Goal: Find specific fact: Find specific fact

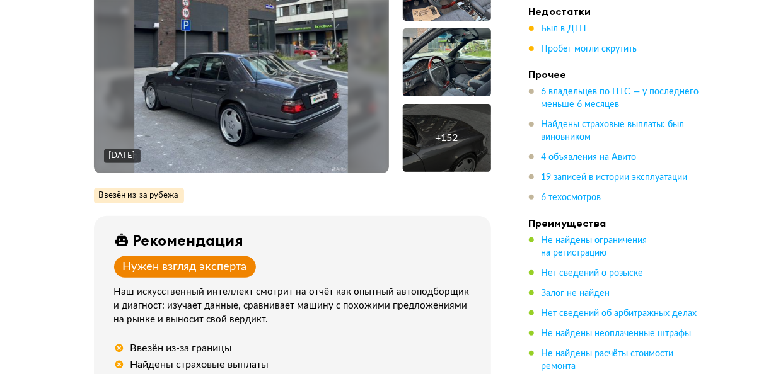
scroll to position [139, 0]
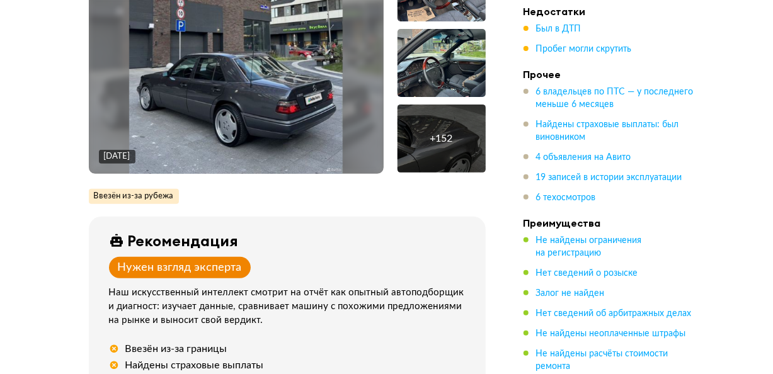
click at [304, 139] on img at bounding box center [236, 63] width 214 height 221
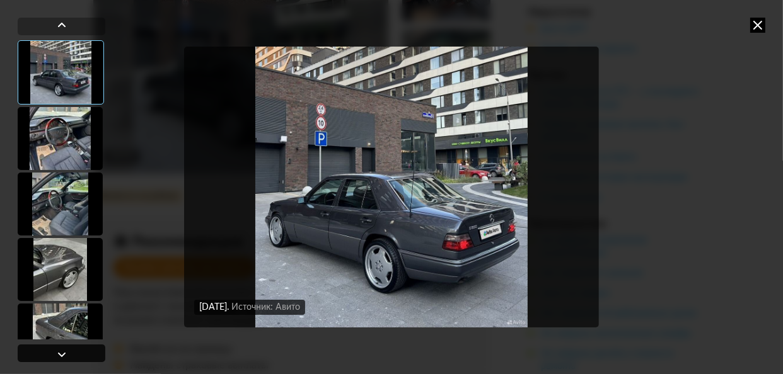
click at [61, 351] on div at bounding box center [61, 354] width 15 height 15
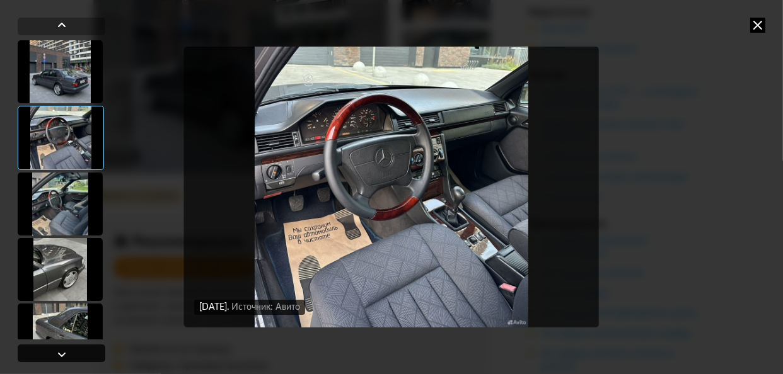
click at [61, 351] on div at bounding box center [61, 354] width 15 height 15
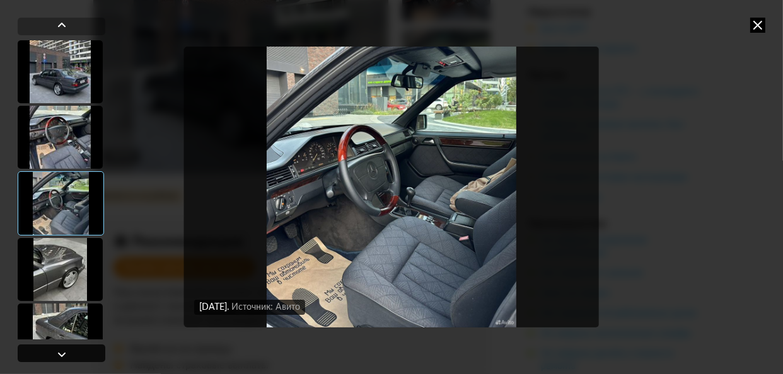
click at [61, 351] on div at bounding box center [61, 354] width 15 height 15
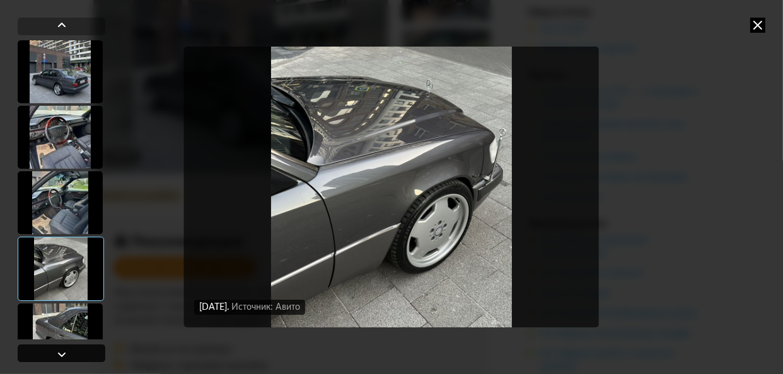
click at [61, 351] on div at bounding box center [61, 354] width 15 height 15
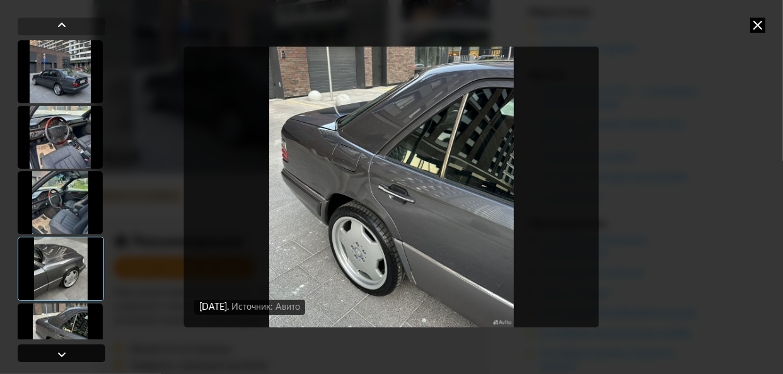
click at [61, 351] on div at bounding box center [61, 354] width 15 height 15
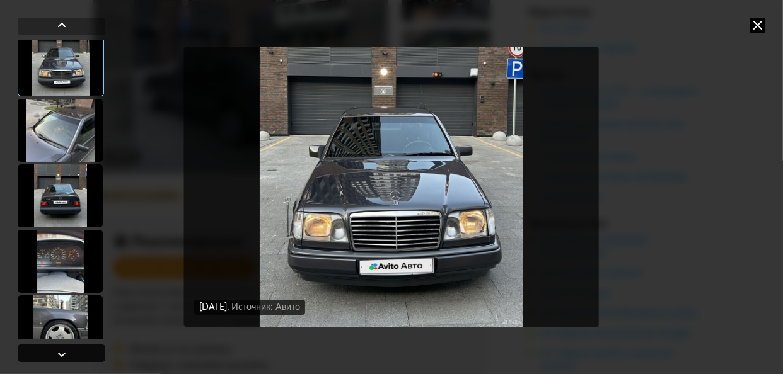
click at [61, 351] on div at bounding box center [61, 354] width 15 height 15
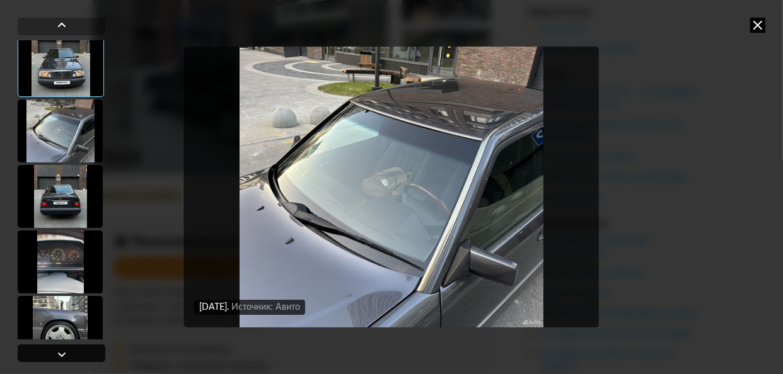
click at [61, 351] on div at bounding box center [61, 354] width 15 height 15
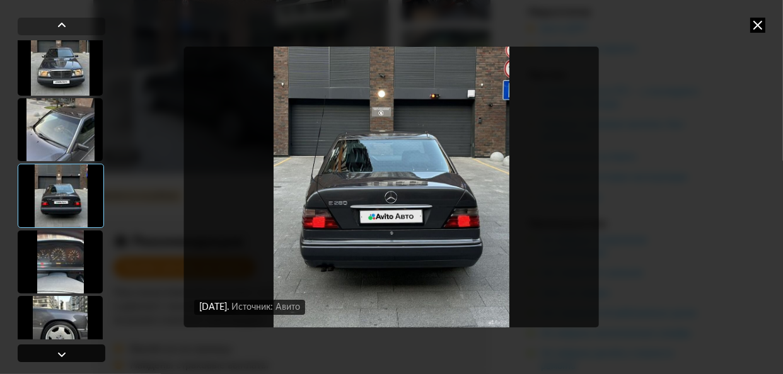
click at [61, 351] on div at bounding box center [61, 354] width 15 height 15
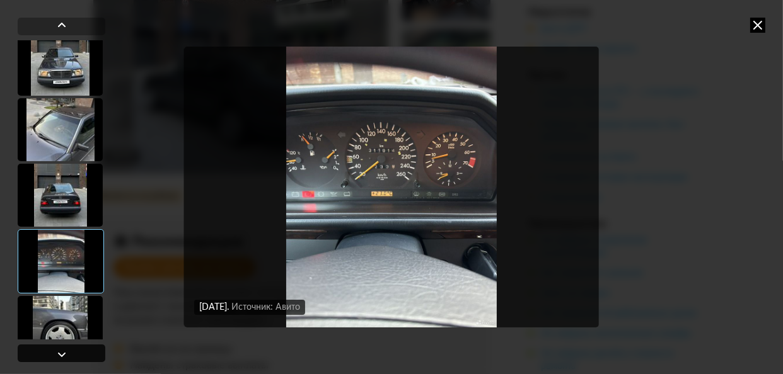
click at [61, 351] on div at bounding box center [61, 354] width 15 height 15
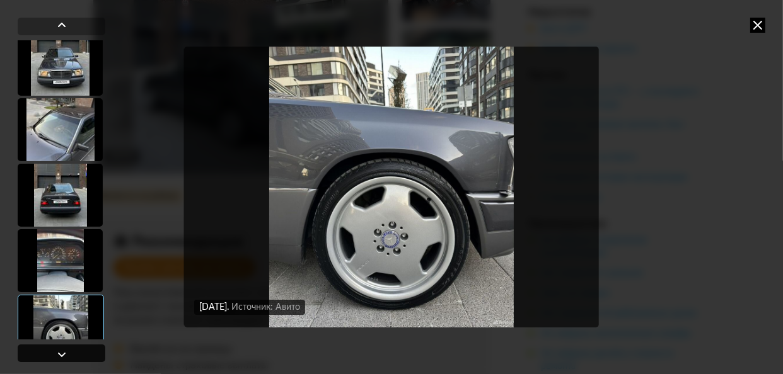
click at [61, 351] on div at bounding box center [61, 354] width 15 height 15
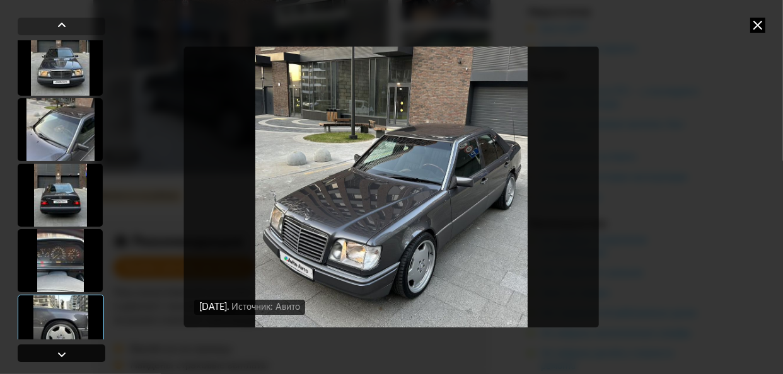
scroll to position [651, 0]
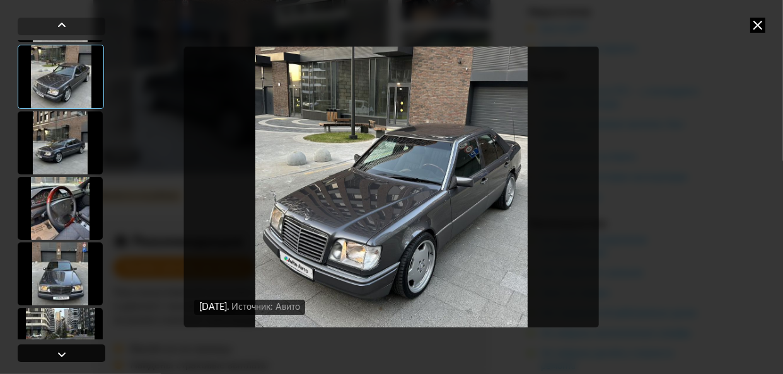
click at [61, 351] on div at bounding box center [61, 354] width 15 height 15
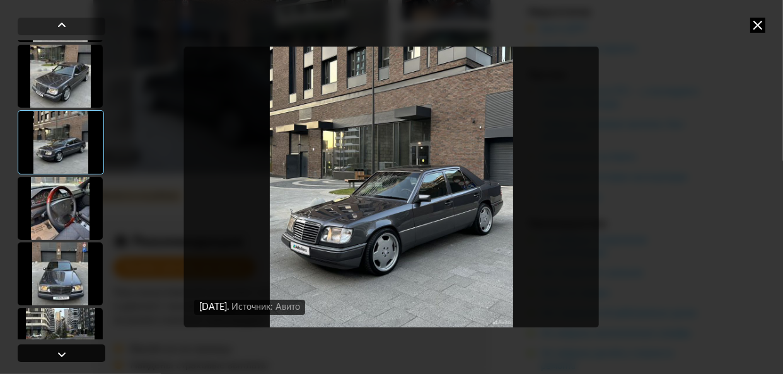
click at [61, 351] on div at bounding box center [61, 354] width 15 height 15
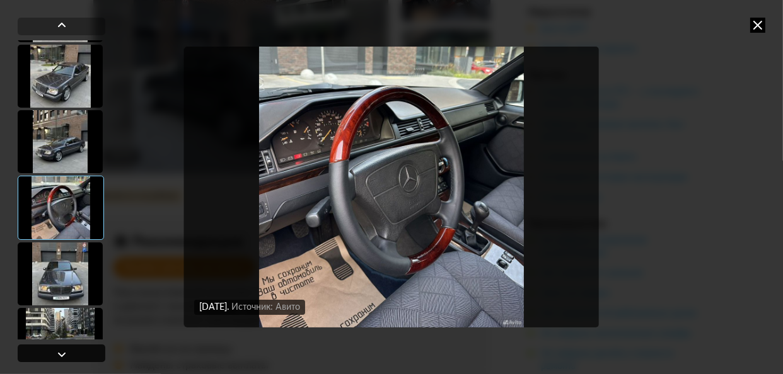
click at [61, 351] on div at bounding box center [61, 354] width 15 height 15
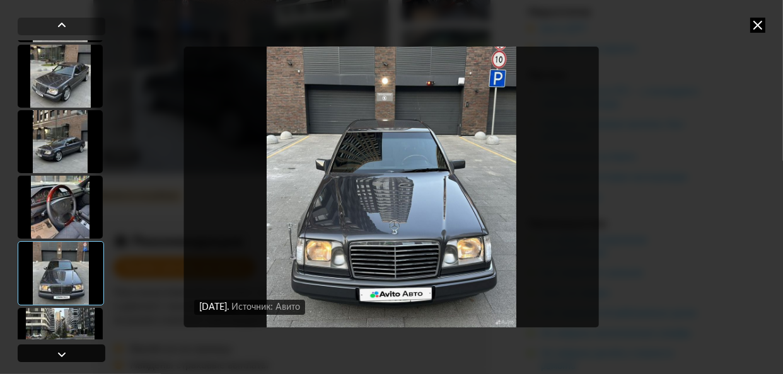
click at [61, 351] on div at bounding box center [61, 354] width 15 height 15
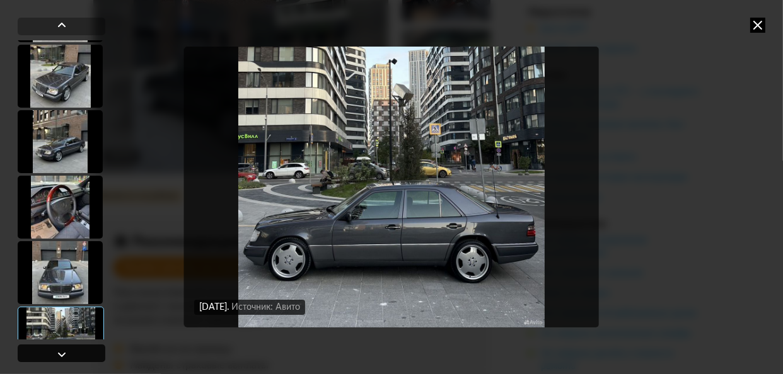
click at [61, 351] on div at bounding box center [61, 354] width 15 height 15
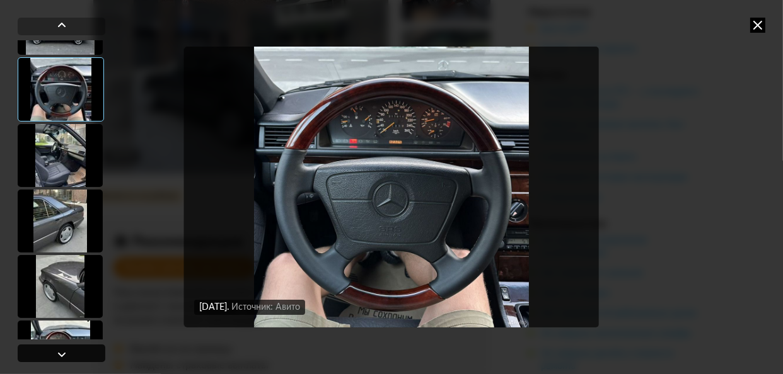
click at [61, 351] on div at bounding box center [61, 354] width 15 height 15
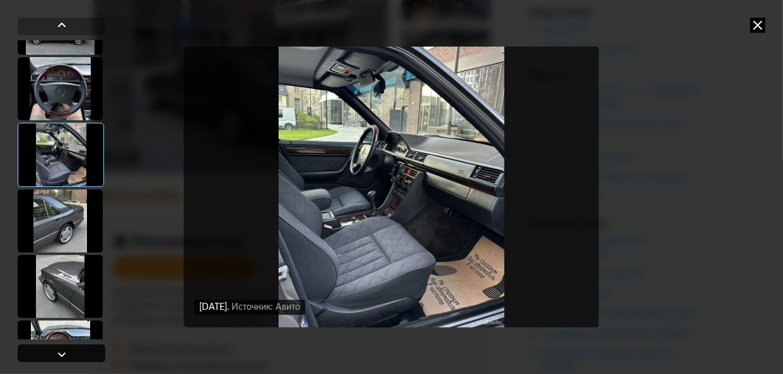
click at [61, 351] on div at bounding box center [61, 354] width 15 height 15
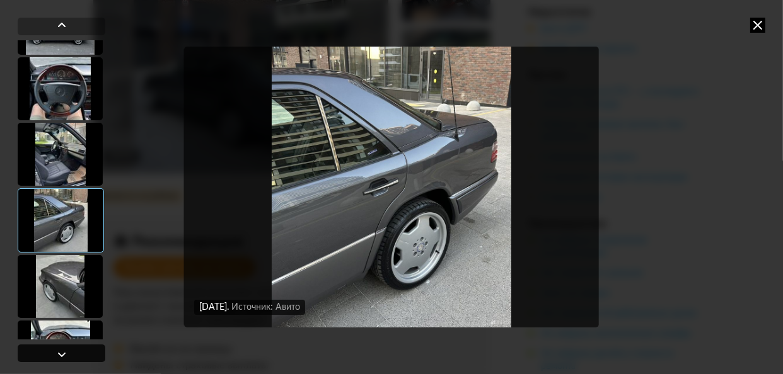
click at [61, 351] on div at bounding box center [61, 354] width 15 height 15
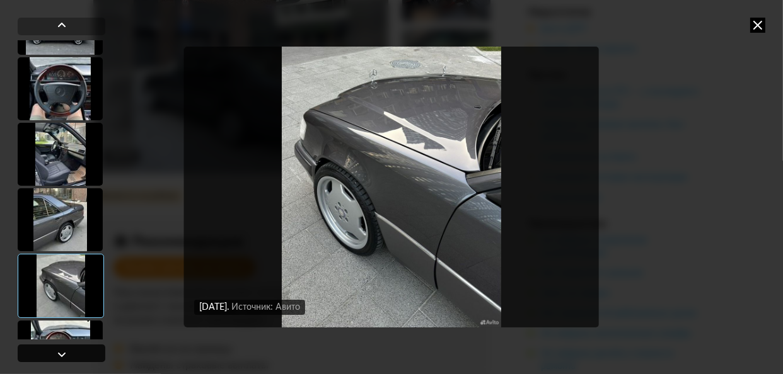
click at [61, 351] on div at bounding box center [61, 354] width 15 height 15
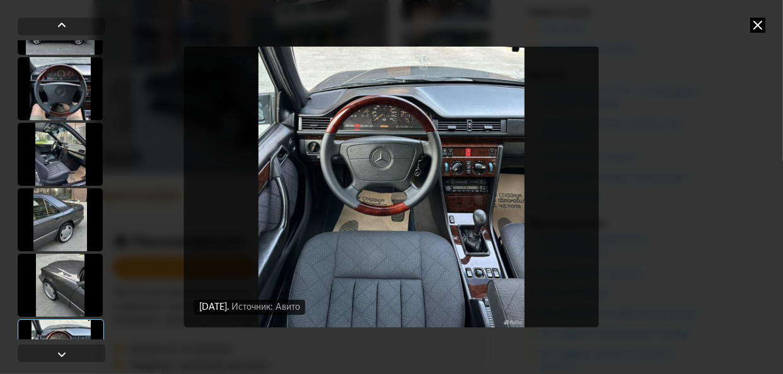
click at [373, 233] on img "Go to Slide 20" at bounding box center [391, 187] width 415 height 281
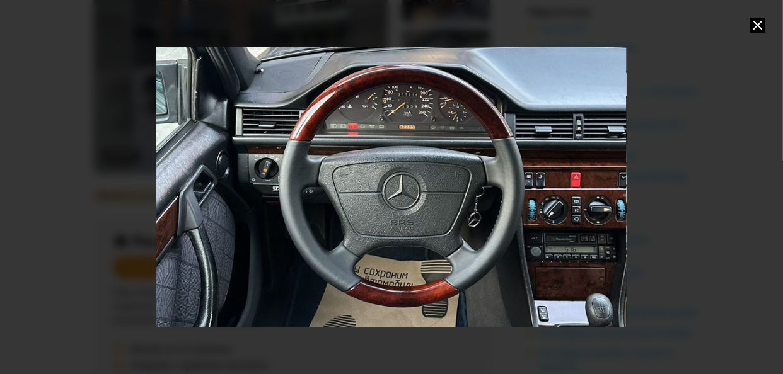
drag, startPoint x: 482, startPoint y: 122, endPoint x: 512, endPoint y: 183, distance: 69.1
click at [512, 183] on div "Go to Slide 20" at bounding box center [422, 249] width 939 height 562
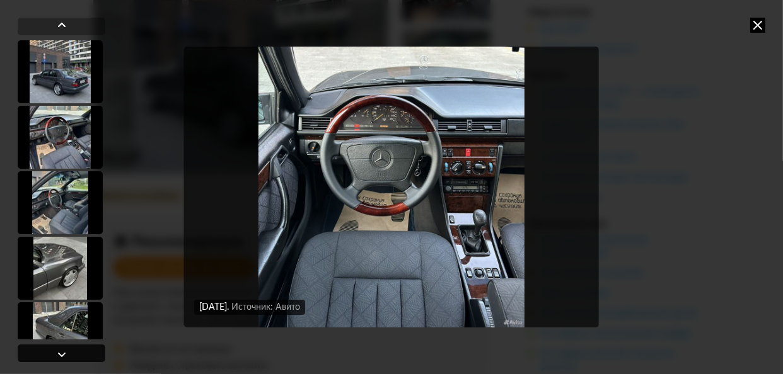
click at [55, 350] on div at bounding box center [61, 354] width 15 height 15
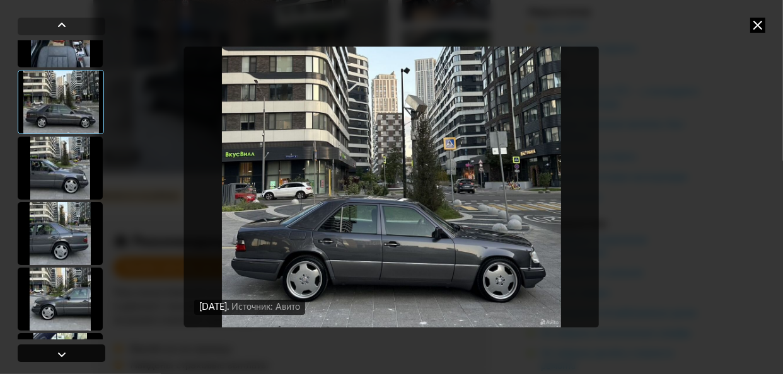
click at [55, 350] on div at bounding box center [61, 354] width 15 height 15
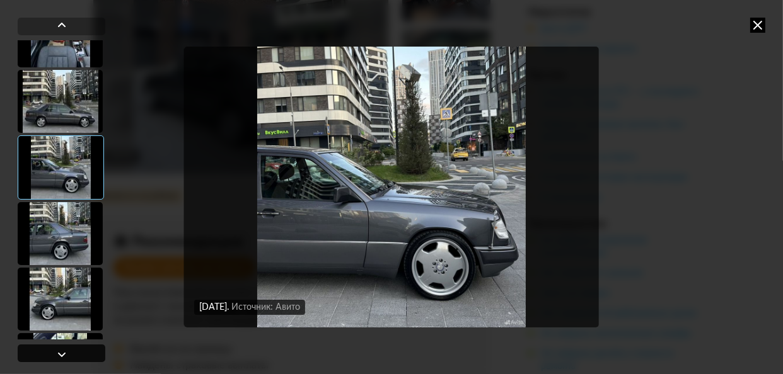
click at [55, 350] on div at bounding box center [61, 354] width 15 height 15
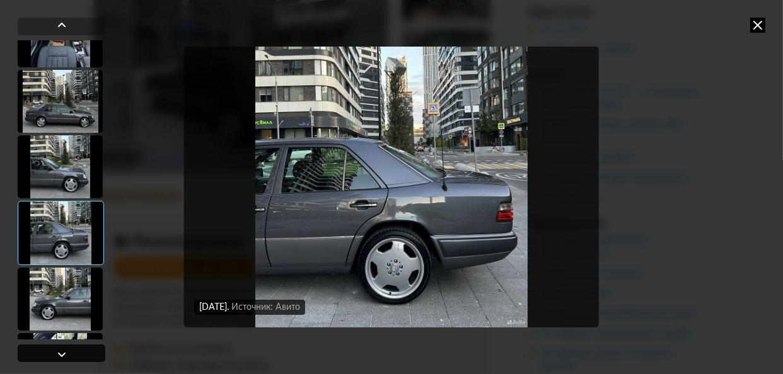
click at [55, 350] on div at bounding box center [61, 354] width 15 height 15
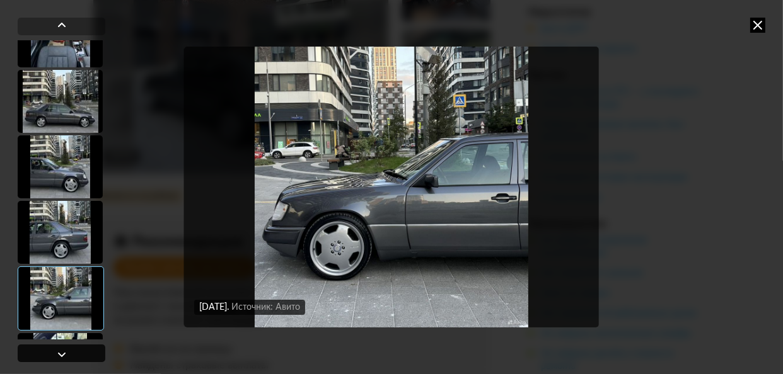
click at [55, 350] on div at bounding box center [61, 354] width 15 height 15
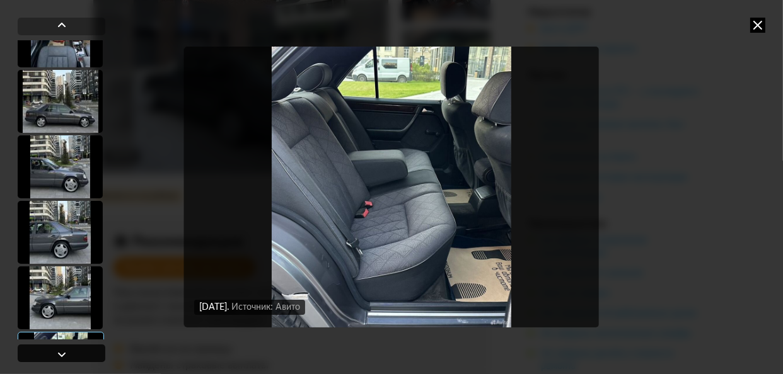
click at [55, 350] on div at bounding box center [61, 354] width 15 height 15
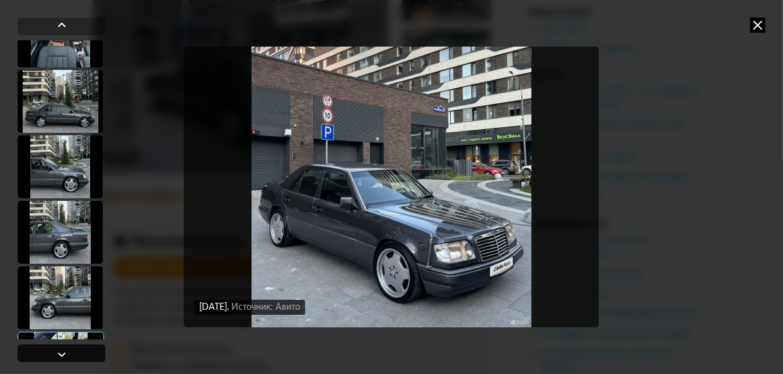
scroll to position [1597, 0]
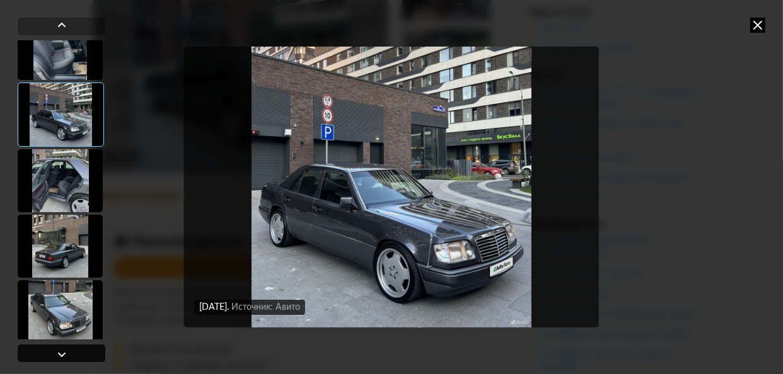
click at [55, 350] on div at bounding box center [61, 354] width 15 height 15
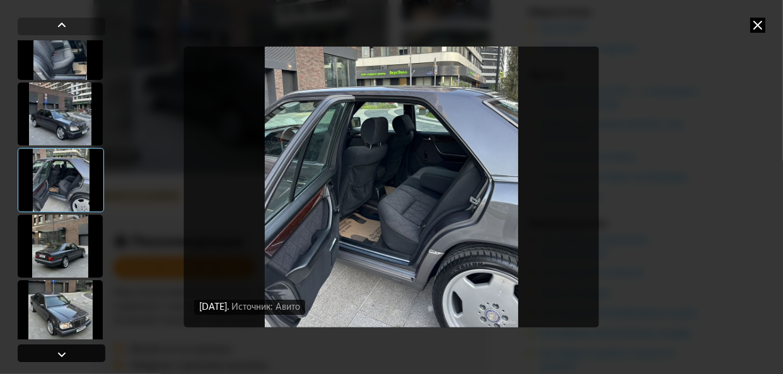
click at [55, 350] on div at bounding box center [61, 354] width 15 height 15
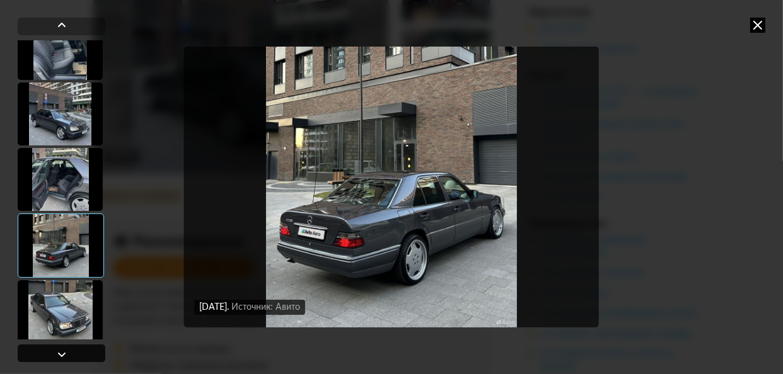
click at [55, 350] on div at bounding box center [61, 354] width 15 height 15
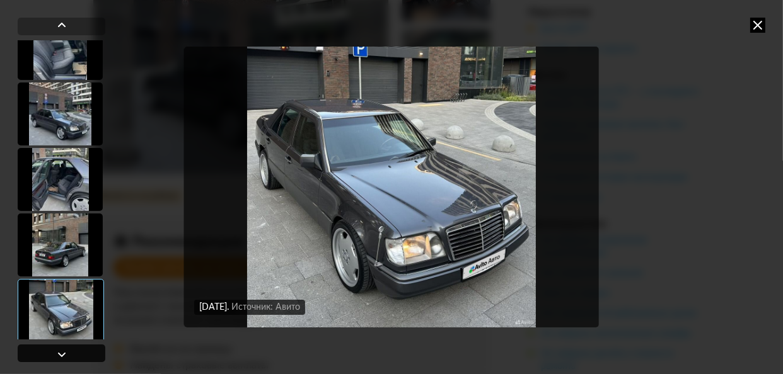
click at [55, 350] on div at bounding box center [61, 354] width 15 height 15
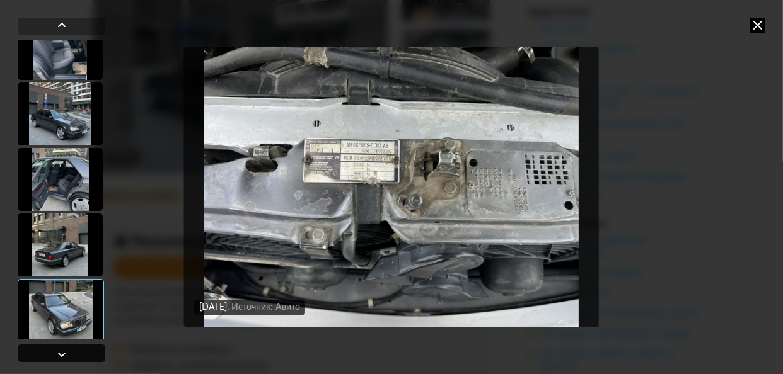
scroll to position [1849, 0]
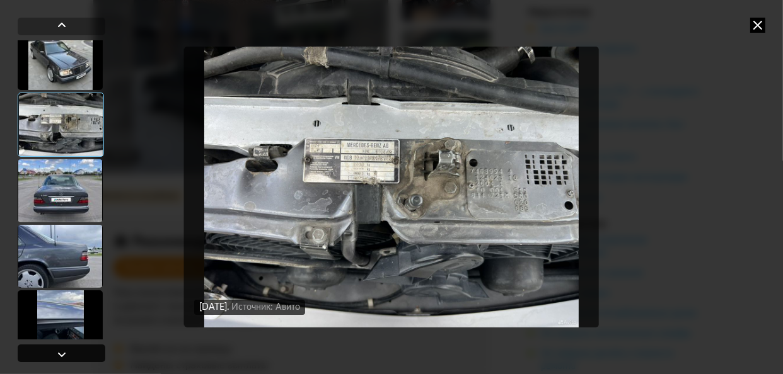
click at [55, 350] on div at bounding box center [61, 354] width 15 height 15
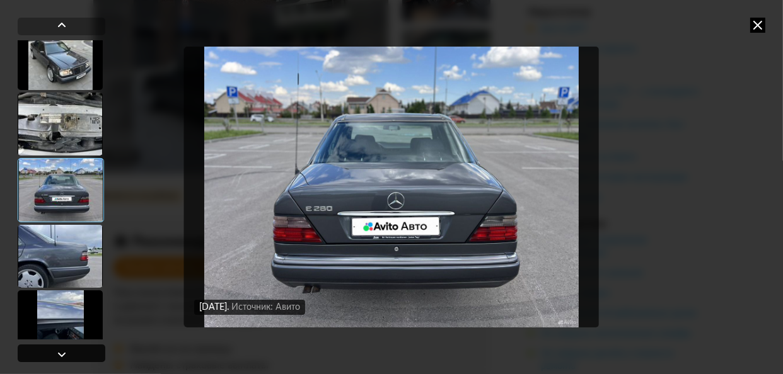
click at [55, 350] on div at bounding box center [61, 354] width 15 height 15
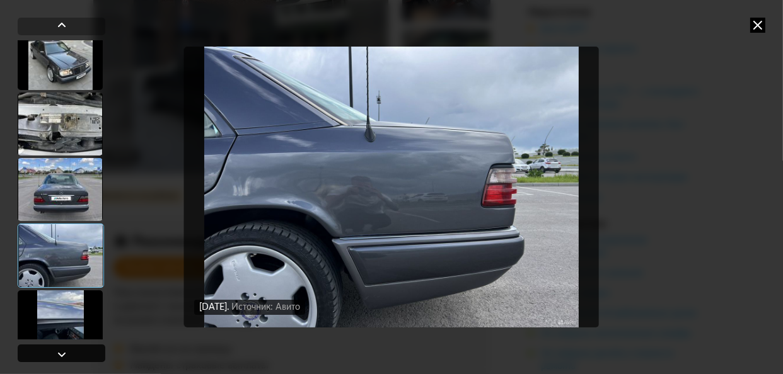
click at [55, 350] on div at bounding box center [61, 354] width 15 height 15
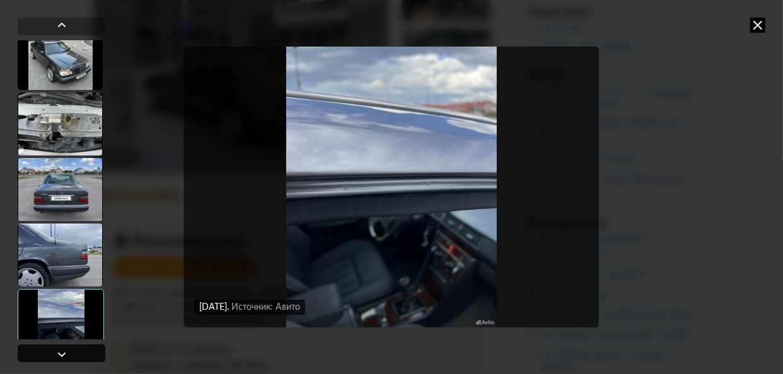
click at [55, 350] on div at bounding box center [61, 354] width 15 height 15
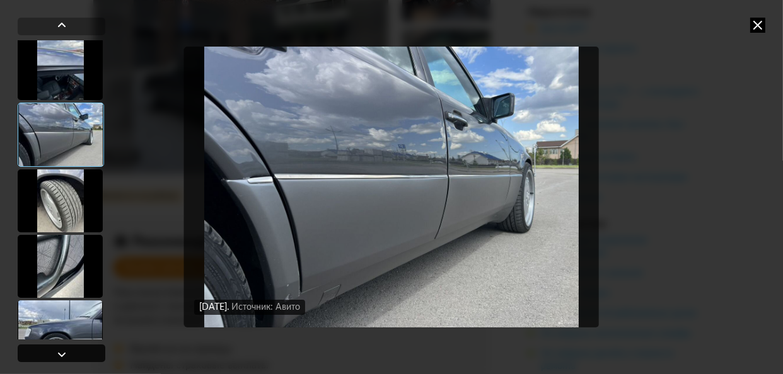
click at [55, 350] on div at bounding box center [61, 354] width 15 height 15
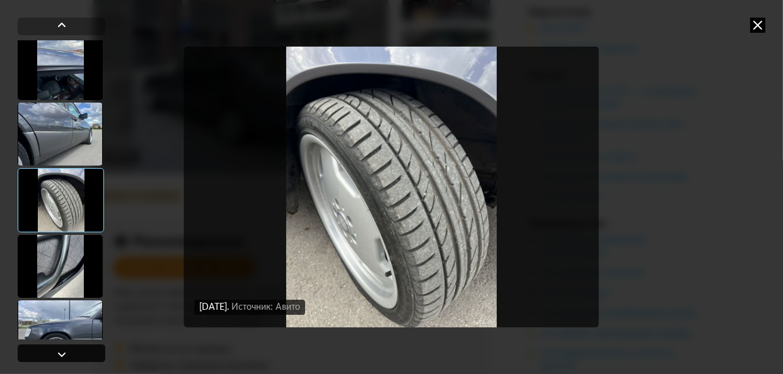
click at [55, 350] on div at bounding box center [61, 354] width 15 height 15
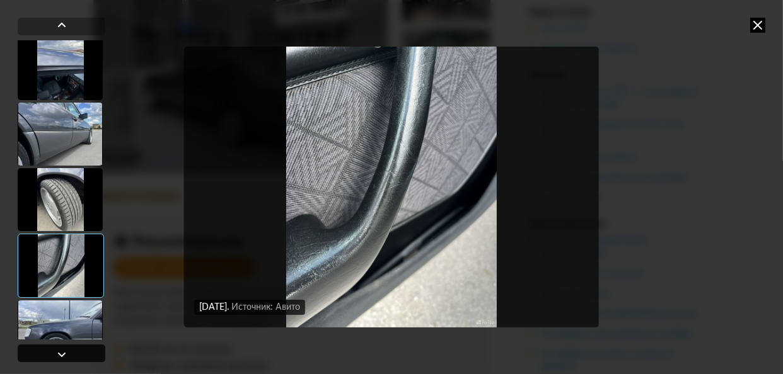
click at [55, 350] on div at bounding box center [61, 354] width 15 height 15
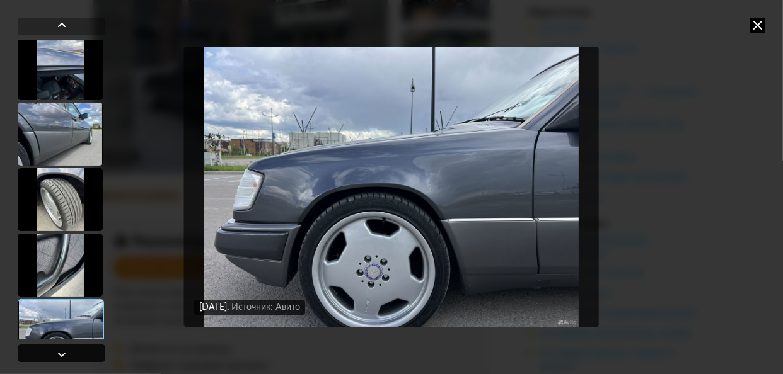
click at [55, 350] on div at bounding box center [61, 354] width 15 height 15
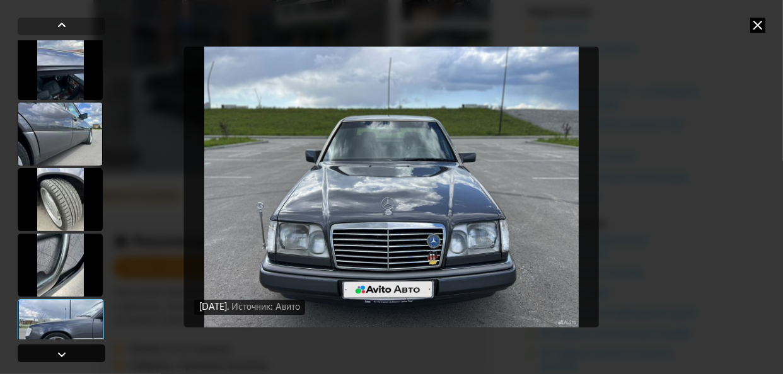
scroll to position [2353, 0]
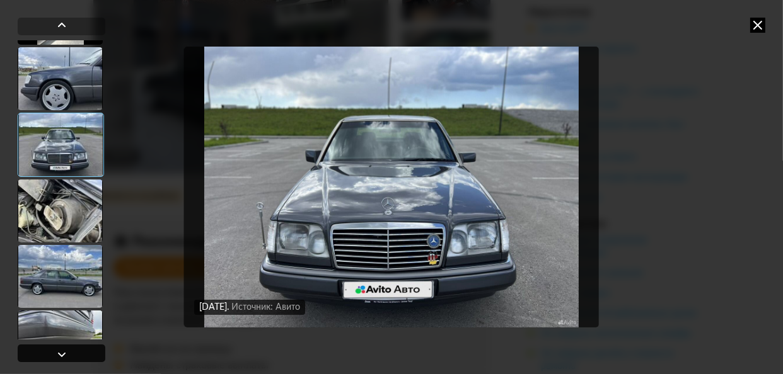
click at [55, 350] on div at bounding box center [61, 354] width 15 height 15
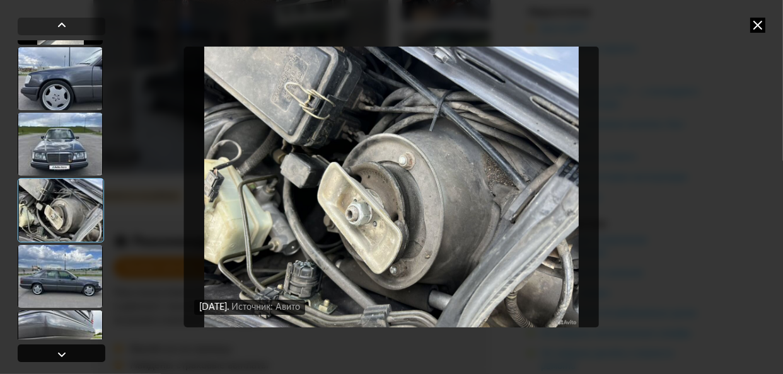
click at [55, 350] on div at bounding box center [61, 354] width 15 height 15
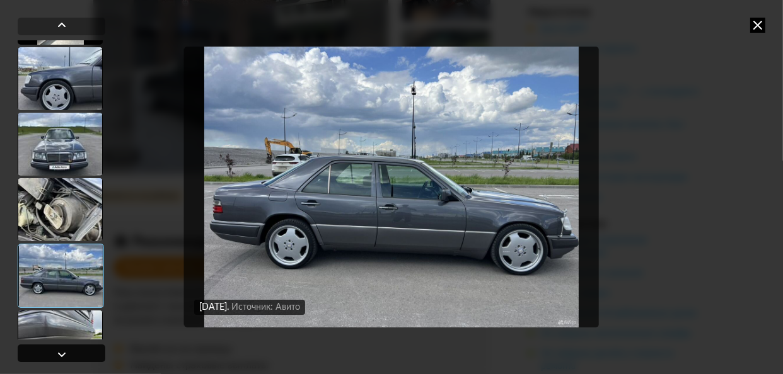
click at [55, 350] on div at bounding box center [61, 354] width 15 height 15
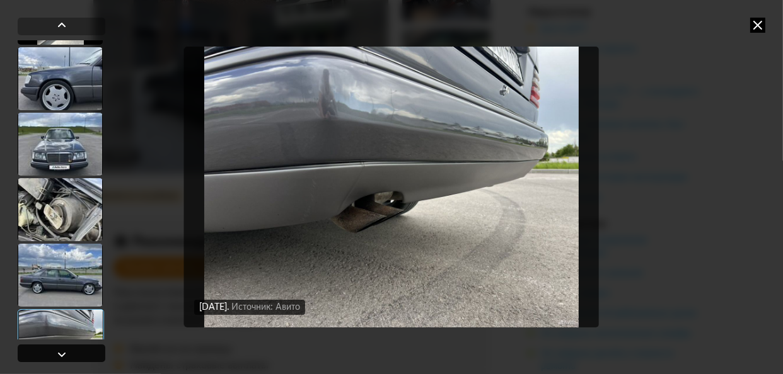
click at [55, 350] on div at bounding box center [61, 354] width 15 height 15
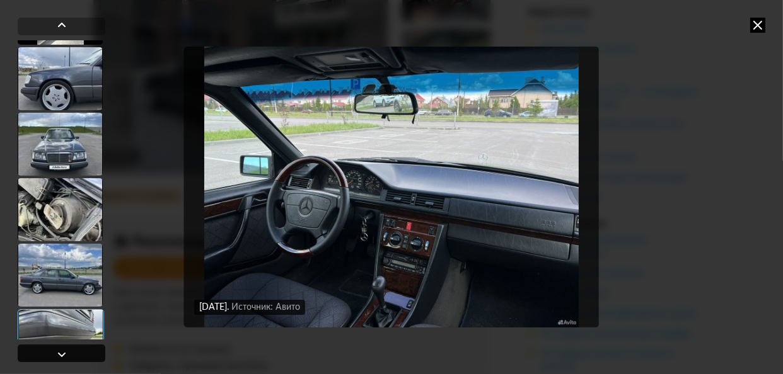
scroll to position [2605, 0]
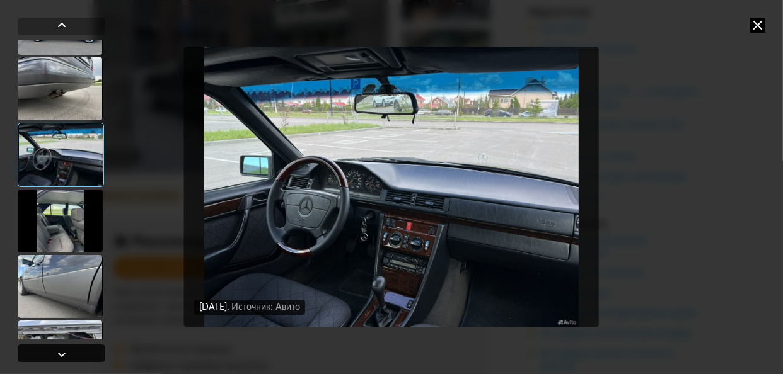
click at [55, 350] on div at bounding box center [61, 354] width 15 height 15
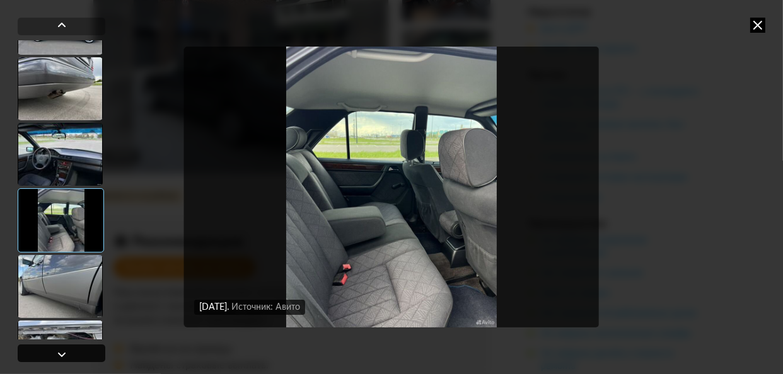
click at [55, 350] on div at bounding box center [61, 354] width 15 height 15
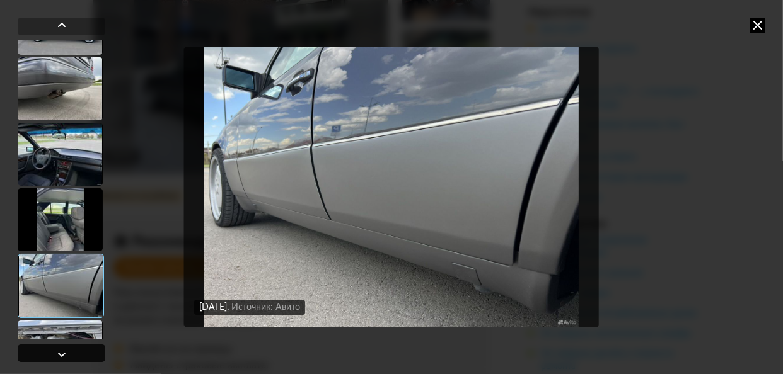
click at [55, 350] on div at bounding box center [61, 354] width 15 height 15
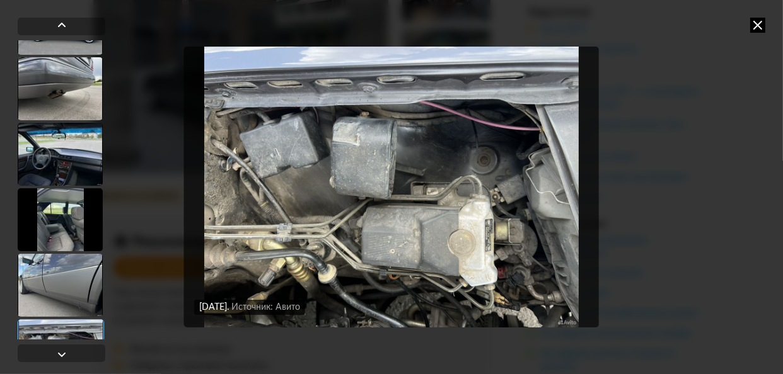
click at [46, 297] on div at bounding box center [60, 285] width 85 height 63
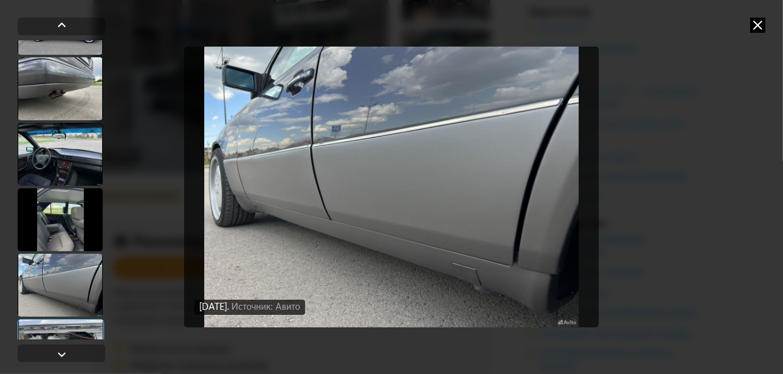
click at [46, 297] on div at bounding box center [60, 285] width 85 height 63
click at [60, 354] on div at bounding box center [61, 354] width 15 height 15
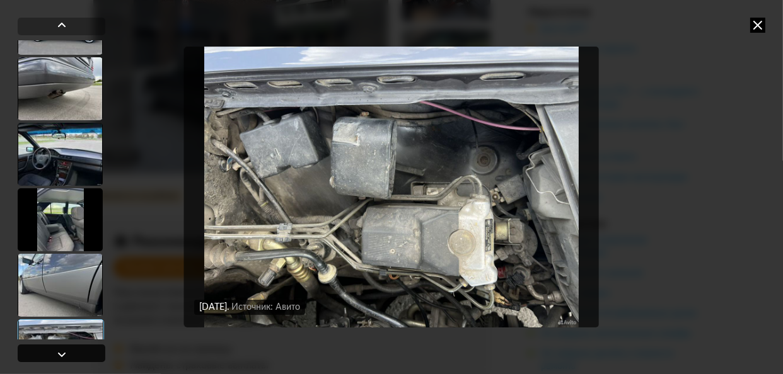
click at [60, 354] on div at bounding box center [61, 354] width 15 height 15
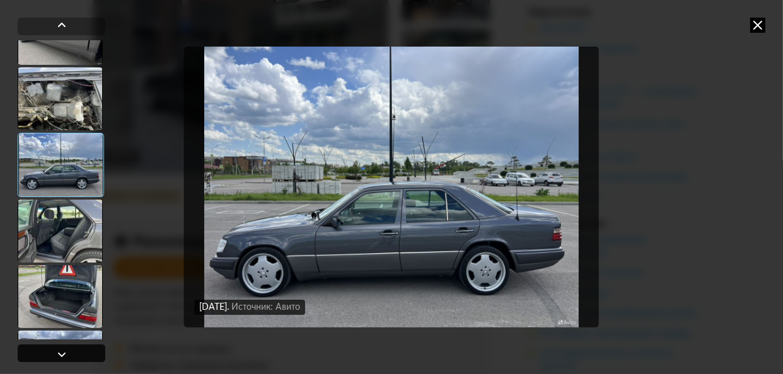
click at [60, 354] on div at bounding box center [61, 354] width 15 height 15
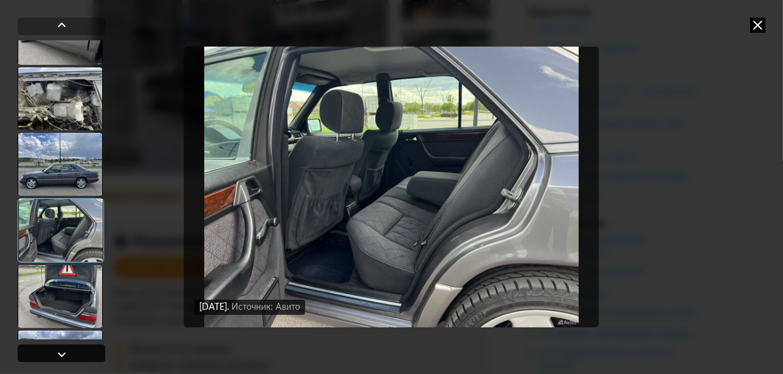
click at [60, 354] on div at bounding box center [61, 354] width 15 height 15
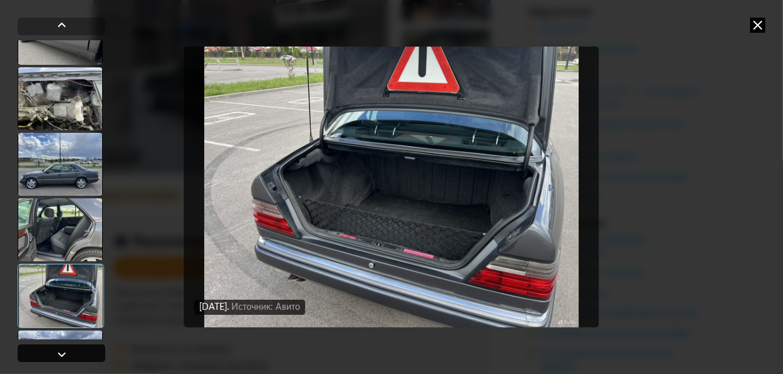
click at [60, 354] on div at bounding box center [61, 354] width 15 height 15
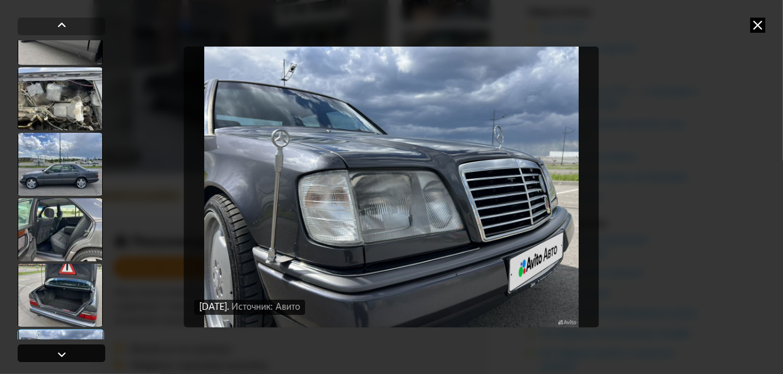
click at [60, 354] on div at bounding box center [61, 354] width 15 height 15
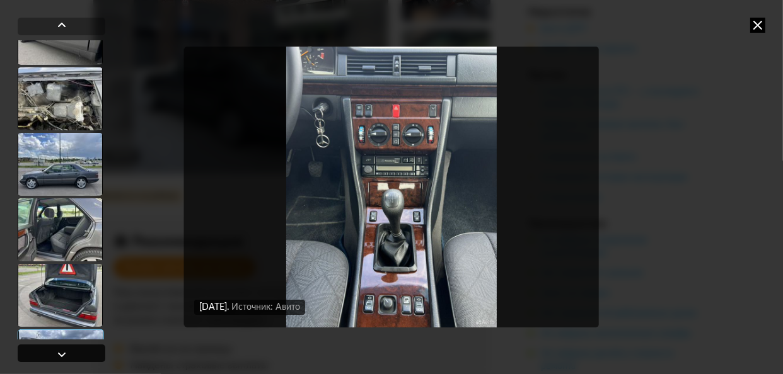
scroll to position [3110, 0]
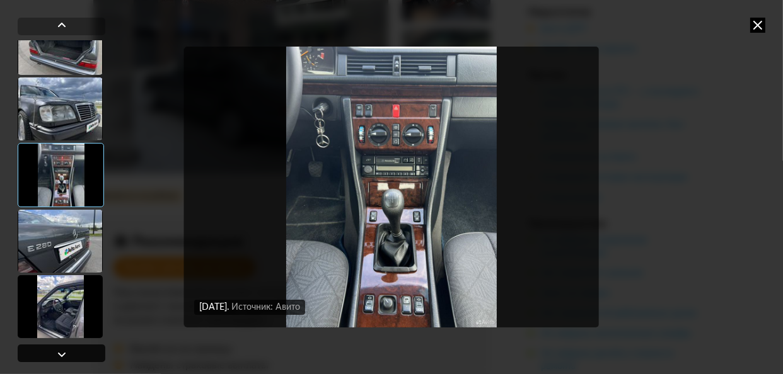
click at [60, 354] on div at bounding box center [61, 354] width 15 height 15
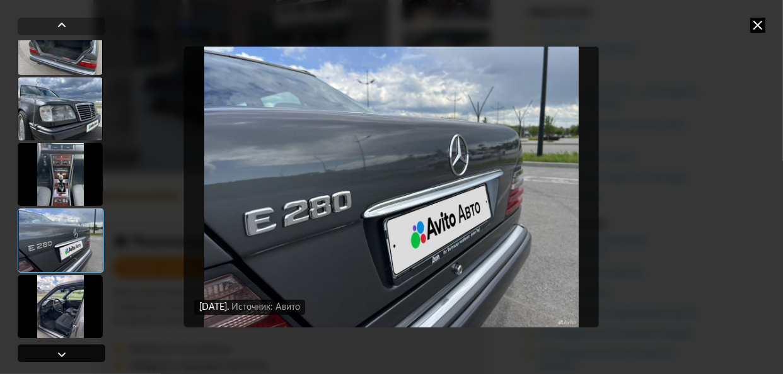
click at [60, 354] on div at bounding box center [61, 354] width 15 height 15
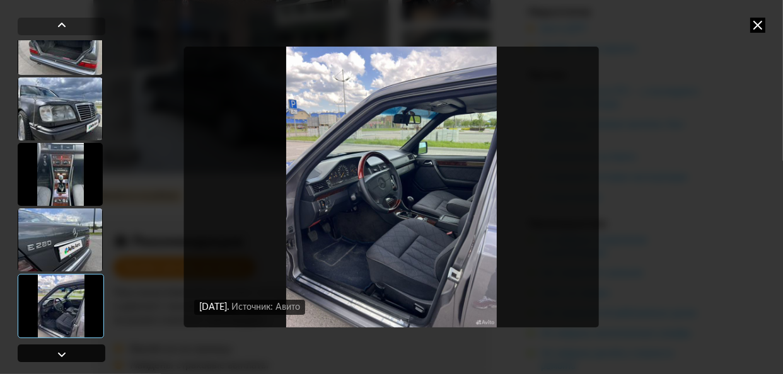
click at [60, 354] on div at bounding box center [61, 354] width 15 height 15
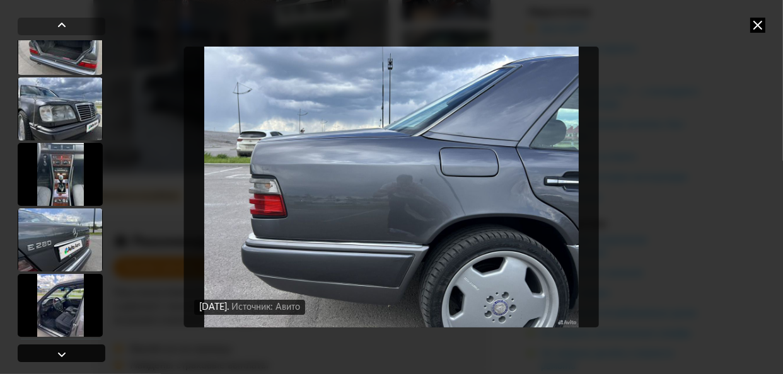
click at [60, 354] on div at bounding box center [61, 354] width 15 height 15
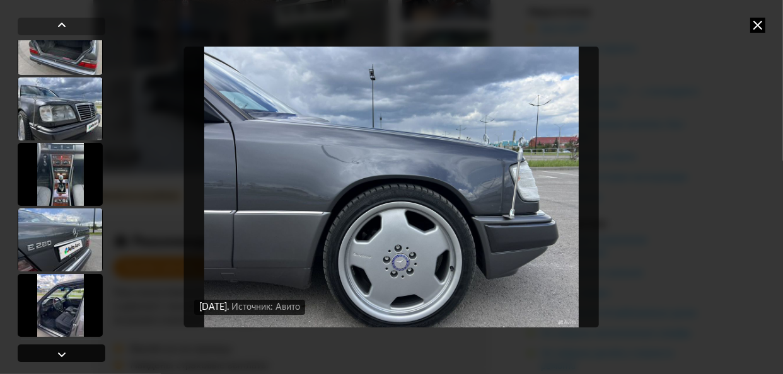
scroll to position [3362, 0]
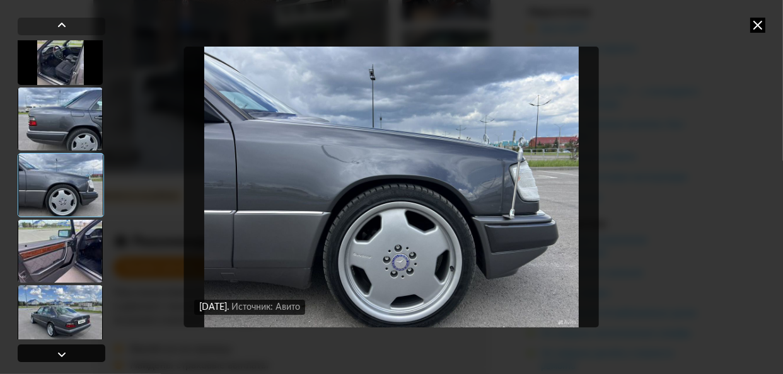
click at [60, 354] on div at bounding box center [61, 354] width 15 height 15
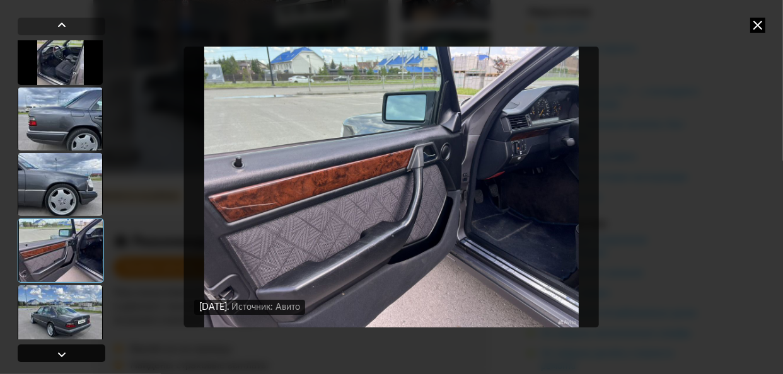
click at [60, 354] on div at bounding box center [61, 354] width 15 height 15
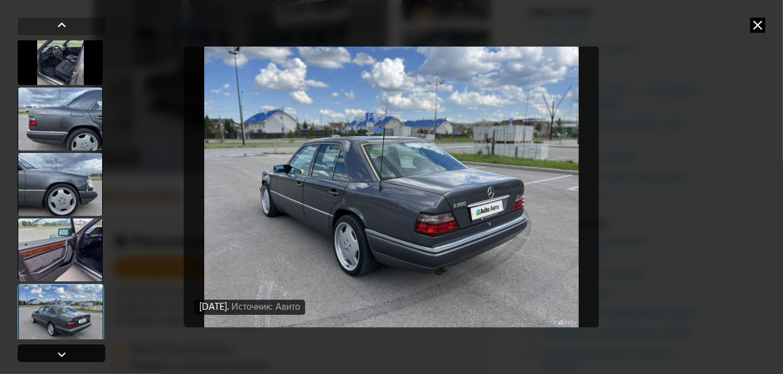
click at [60, 354] on div at bounding box center [61, 354] width 15 height 15
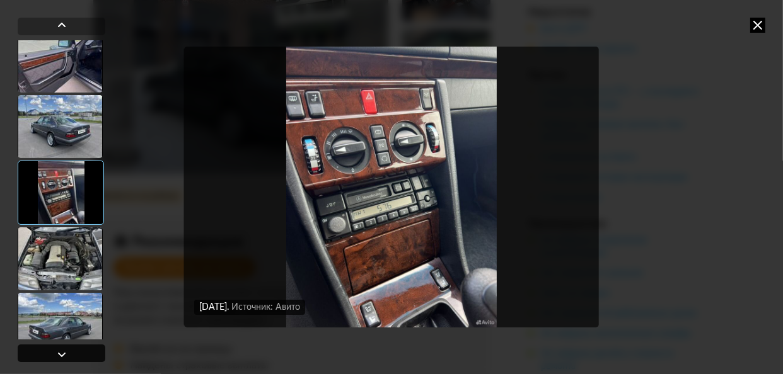
click at [60, 354] on div at bounding box center [61, 354] width 15 height 15
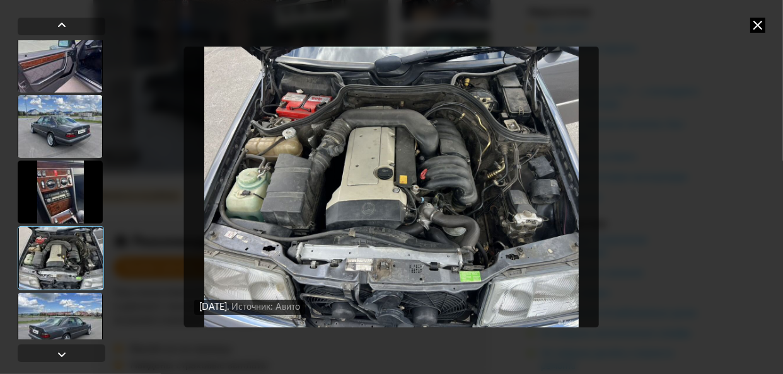
click at [385, 185] on img "Go to Slide 58" at bounding box center [391, 187] width 415 height 281
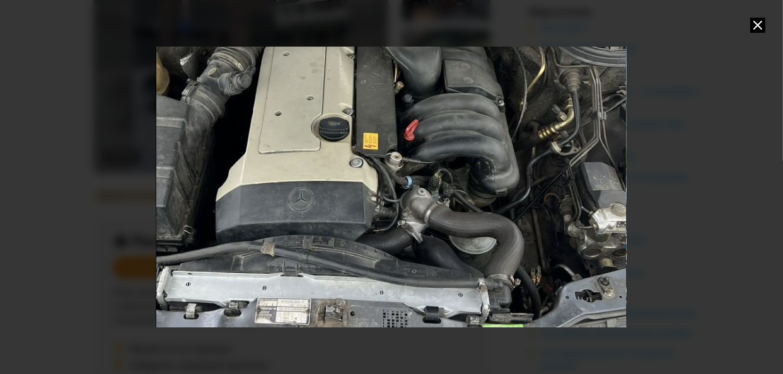
drag, startPoint x: 434, startPoint y: 93, endPoint x: 390, endPoint y: 62, distance: 54.4
click at [390, 62] on div "Go to Slide 58" at bounding box center [346, 156] width 939 height 562
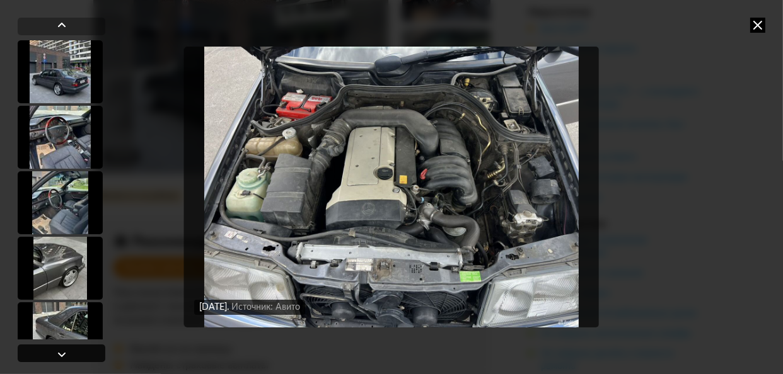
click at [55, 350] on div at bounding box center [61, 354] width 15 height 15
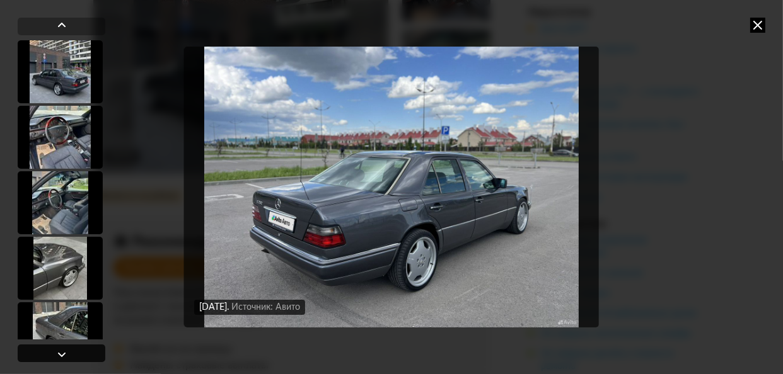
scroll to position [3677, 0]
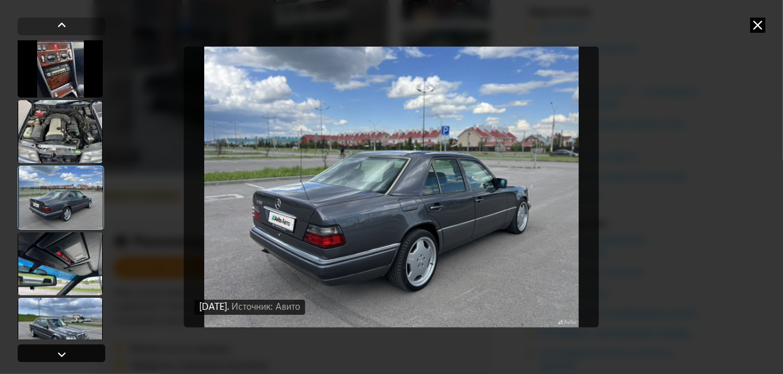
click at [55, 350] on div at bounding box center [61, 354] width 15 height 15
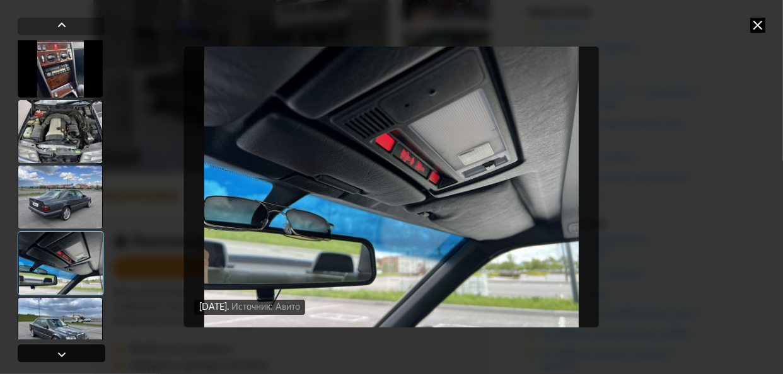
click at [55, 350] on div at bounding box center [61, 354] width 15 height 15
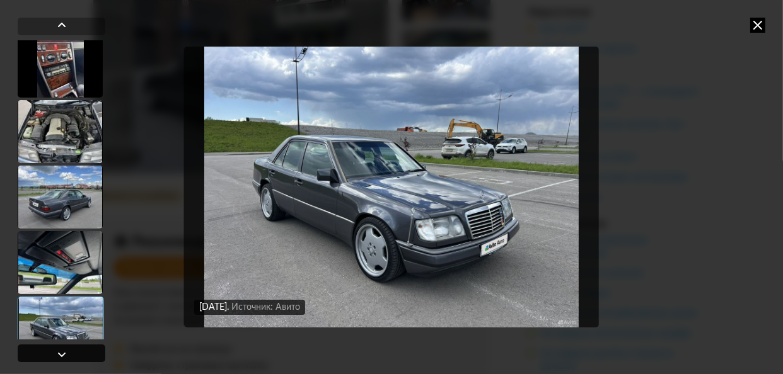
click at [55, 350] on div at bounding box center [61, 354] width 15 height 15
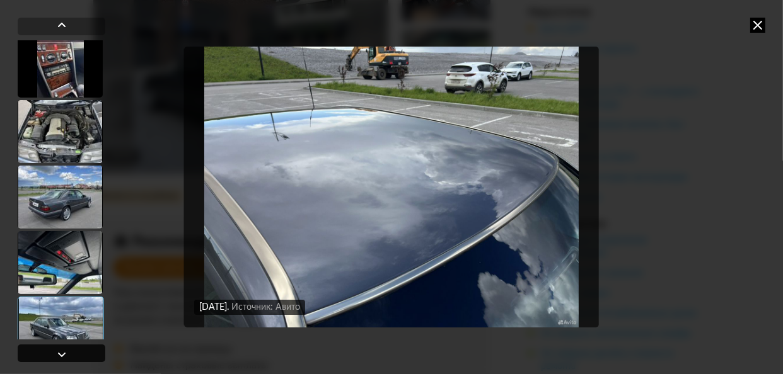
scroll to position [3866, 0]
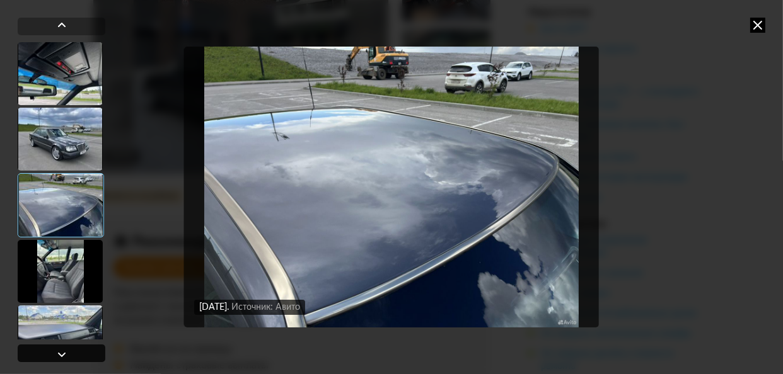
click at [55, 350] on div at bounding box center [61, 354] width 15 height 15
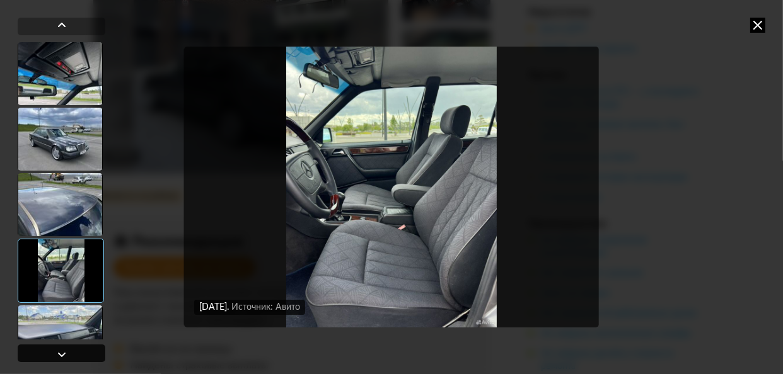
click at [55, 350] on div at bounding box center [61, 354] width 15 height 15
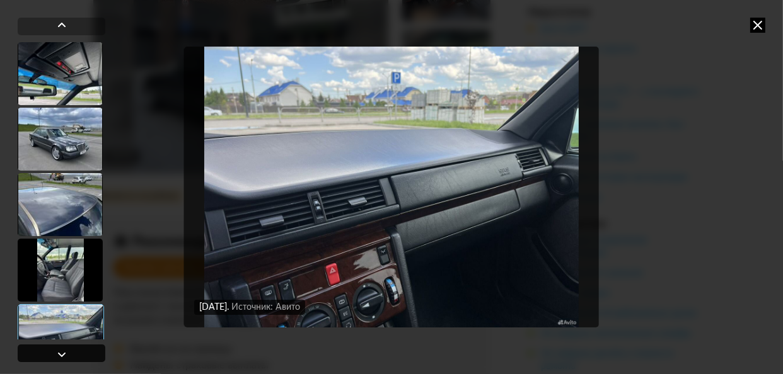
click at [55, 350] on div at bounding box center [61, 354] width 15 height 15
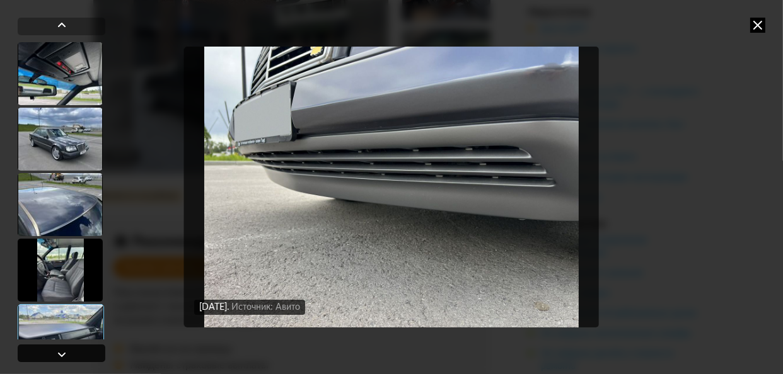
scroll to position [4055, 0]
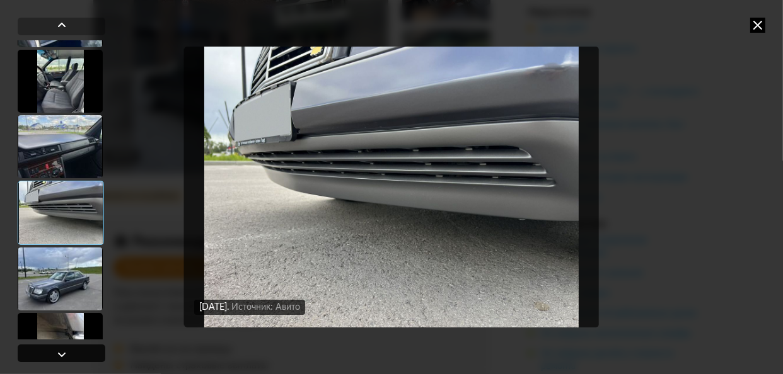
click at [55, 350] on div at bounding box center [61, 354] width 15 height 15
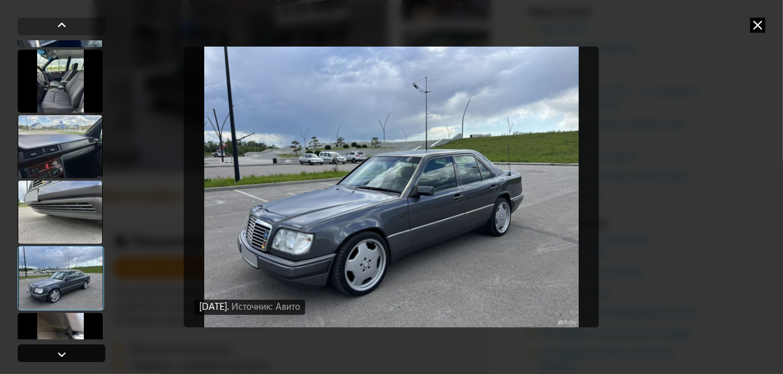
click at [55, 350] on div at bounding box center [61, 354] width 15 height 15
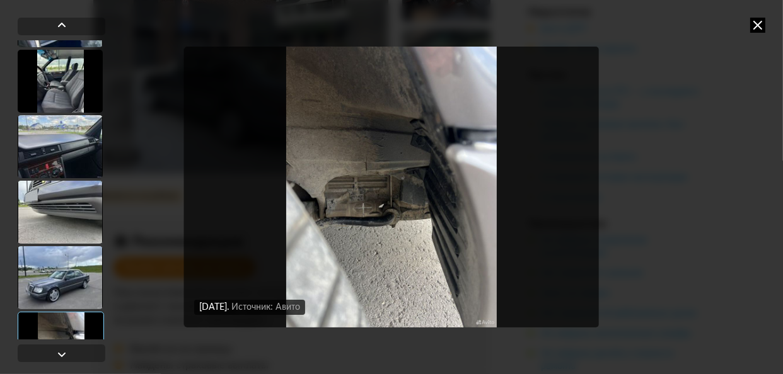
click at [383, 196] on img "Go to Slide 67" at bounding box center [391, 187] width 415 height 281
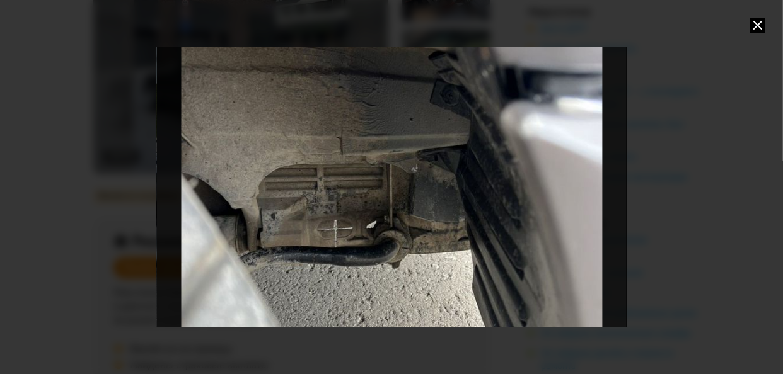
click at [383, 196] on div "Go to Slide 67" at bounding box center [391, 187] width 939 height 562
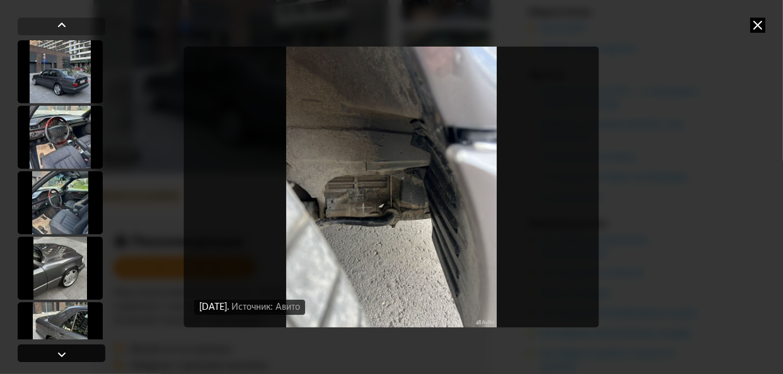
click at [70, 356] on div at bounding box center [62, 354] width 88 height 18
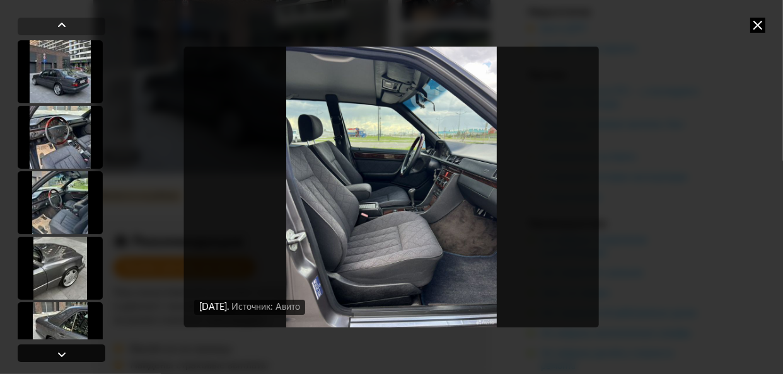
scroll to position [4244, 0]
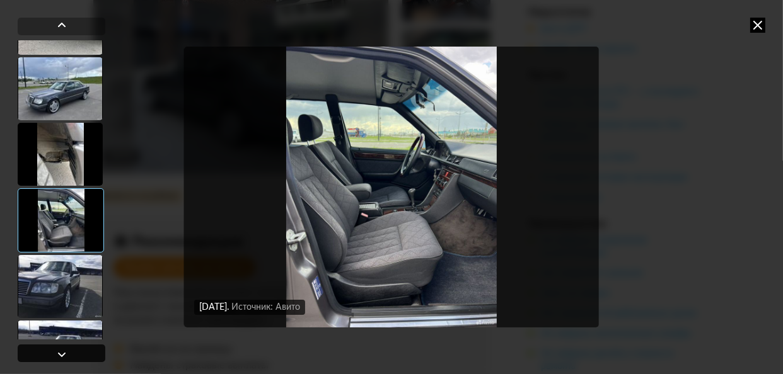
click at [70, 356] on div at bounding box center [62, 354] width 88 height 18
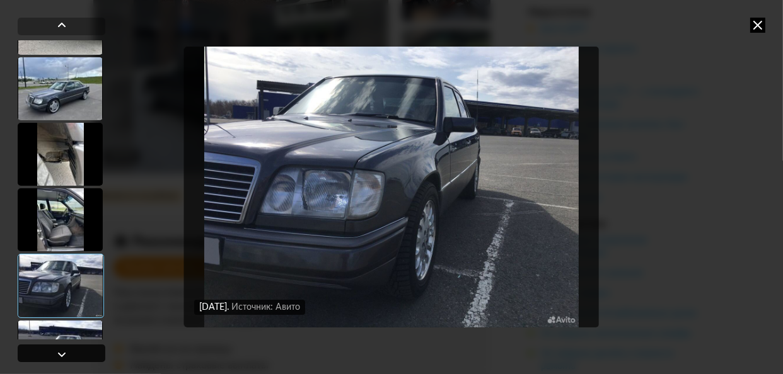
click at [70, 356] on div at bounding box center [62, 354] width 88 height 18
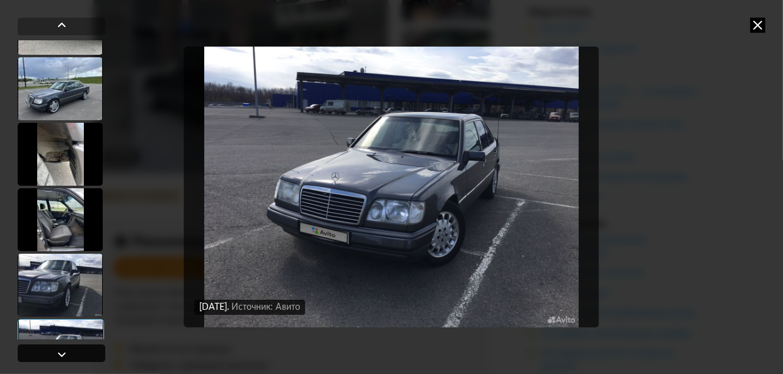
click at [70, 356] on div at bounding box center [62, 354] width 88 height 18
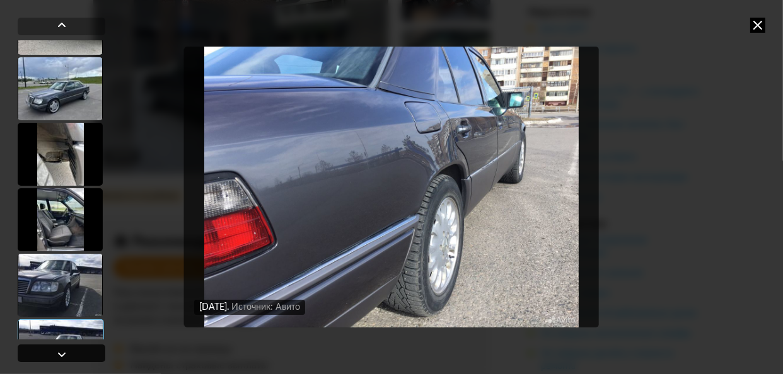
scroll to position [4433, 0]
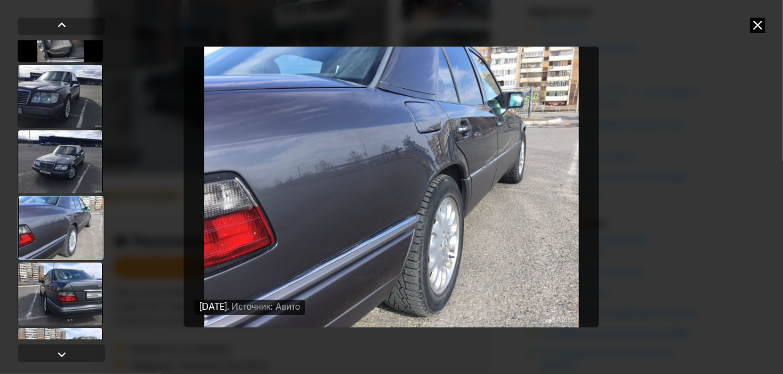
click at [455, 180] on img "Go to Slide 71" at bounding box center [391, 187] width 415 height 281
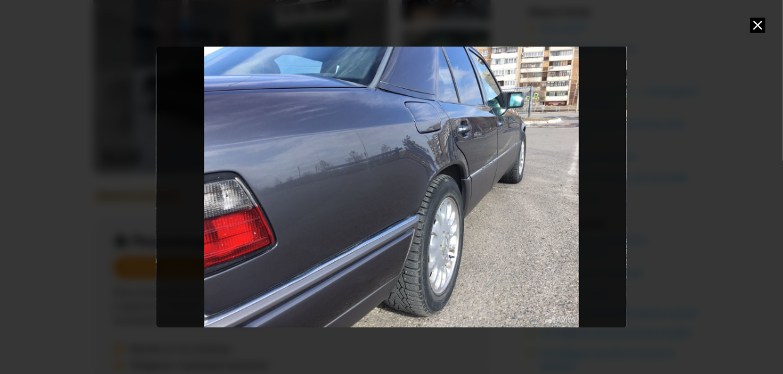
click at [344, 212] on div "Go to Slide 71" at bounding box center [391, 187] width 470 height 281
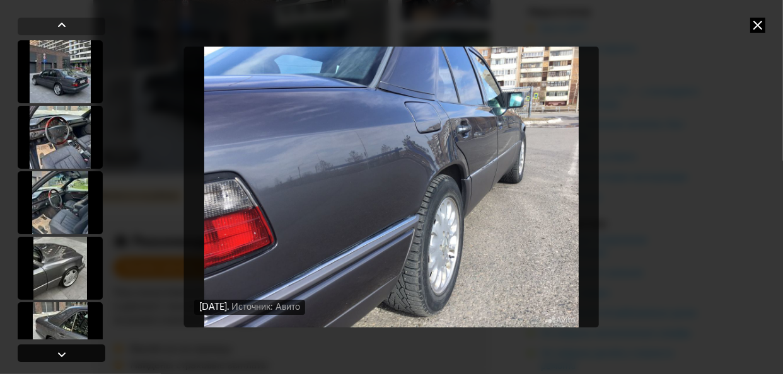
click at [79, 354] on div at bounding box center [62, 354] width 88 height 18
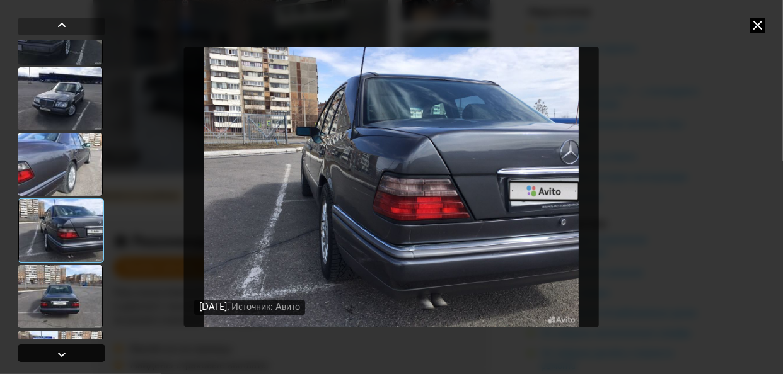
click at [79, 354] on div at bounding box center [62, 354] width 88 height 18
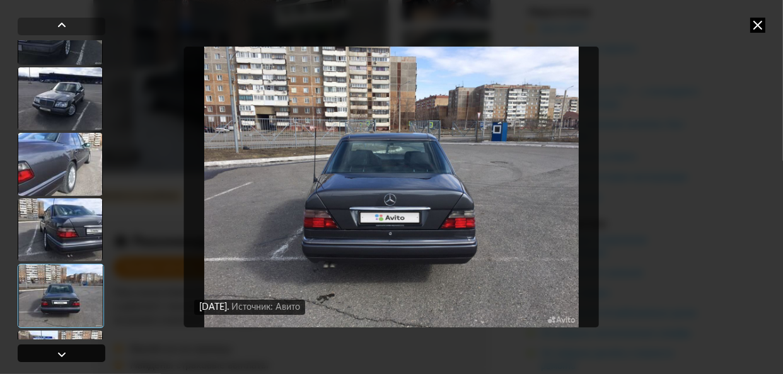
click at [79, 354] on div at bounding box center [62, 354] width 88 height 18
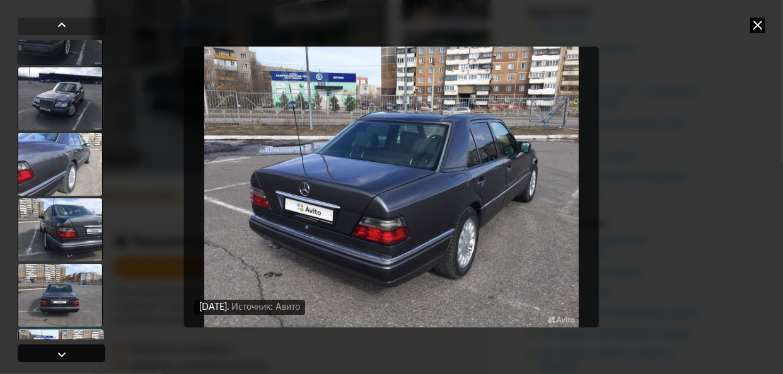
click at [79, 354] on div at bounding box center [62, 354] width 88 height 18
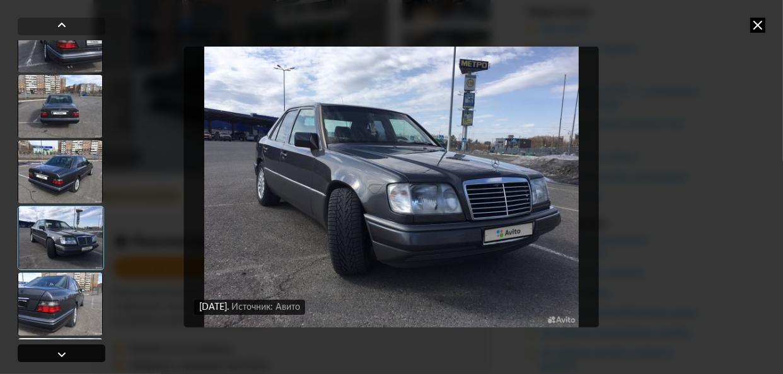
click at [79, 354] on div at bounding box center [62, 354] width 88 height 18
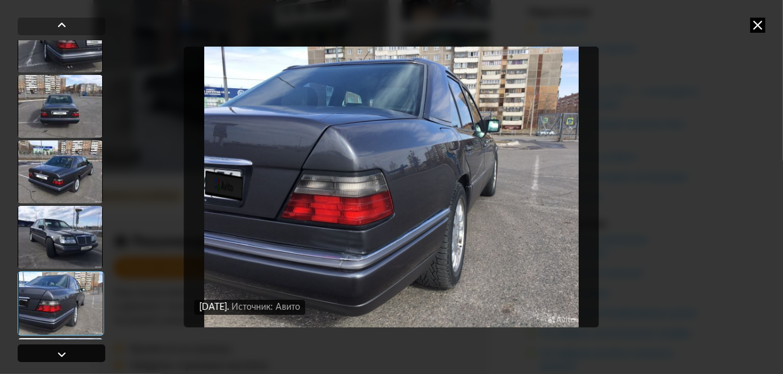
click at [79, 354] on div at bounding box center [62, 354] width 88 height 18
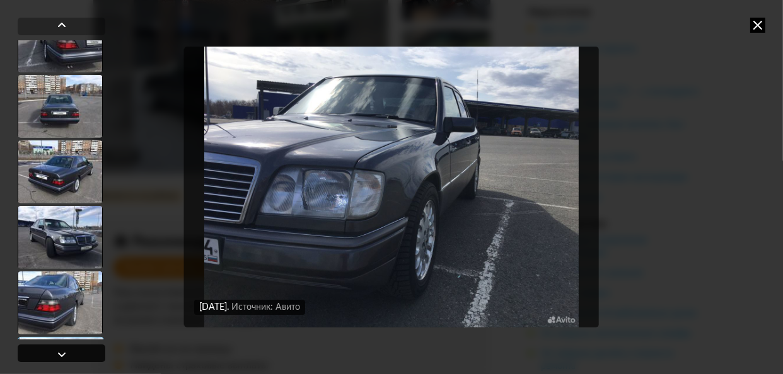
click at [79, 354] on div at bounding box center [62, 354] width 88 height 18
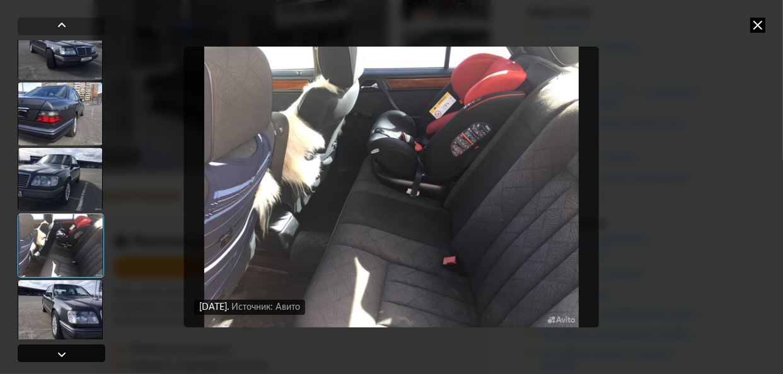
click at [79, 354] on div at bounding box center [62, 354] width 88 height 18
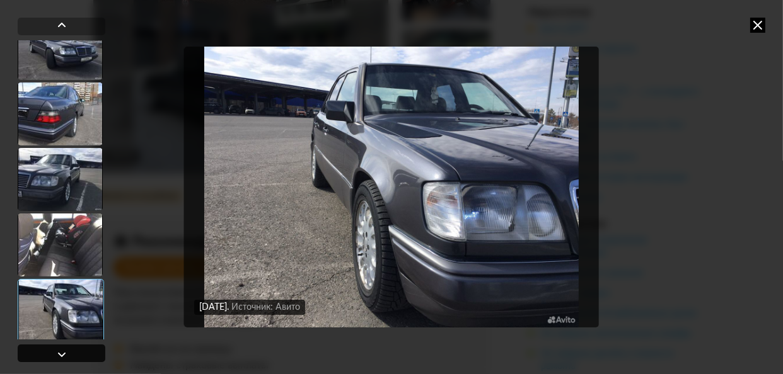
click at [79, 354] on div at bounding box center [62, 354] width 88 height 18
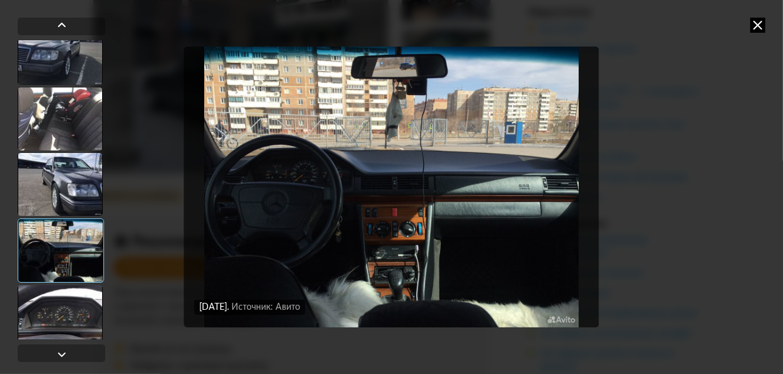
click at [299, 183] on img "Go to Slide 80" at bounding box center [391, 187] width 415 height 281
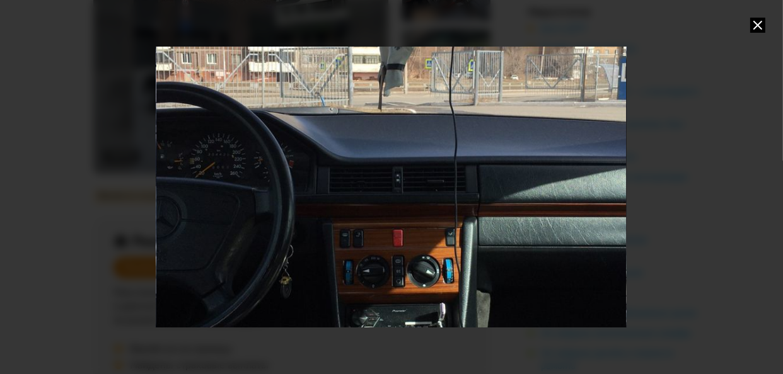
click at [299, 183] on div "Go to Slide 80" at bounding box center [391, 187] width 939 height 562
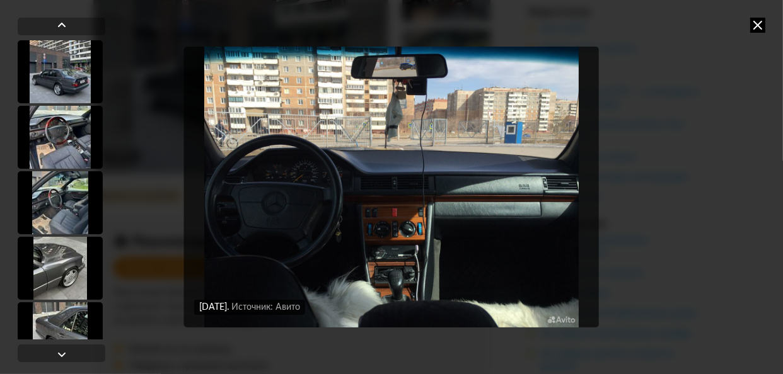
click at [299, 183] on img "Go to Slide 80" at bounding box center [391, 187] width 415 height 281
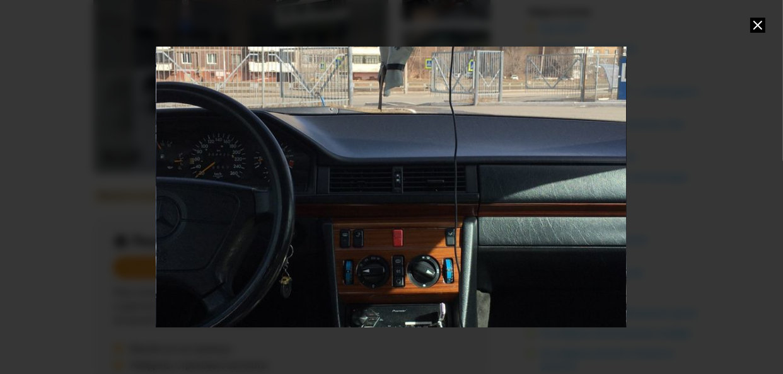
click at [299, 183] on div "Go to Slide 80" at bounding box center [391, 187] width 939 height 562
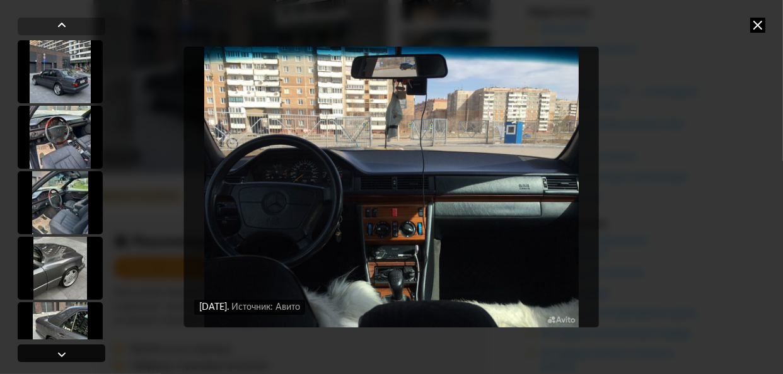
click at [55, 355] on div at bounding box center [61, 354] width 15 height 15
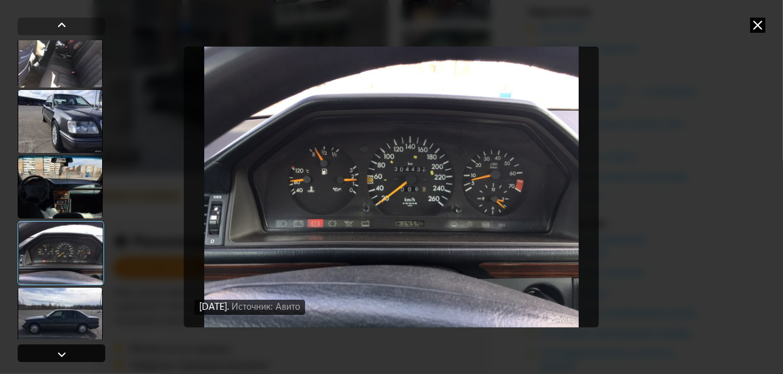
click at [55, 355] on div at bounding box center [61, 354] width 15 height 15
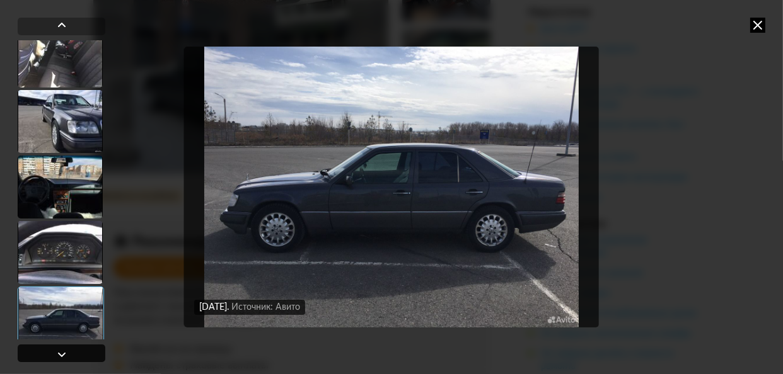
click at [55, 355] on div at bounding box center [61, 354] width 15 height 15
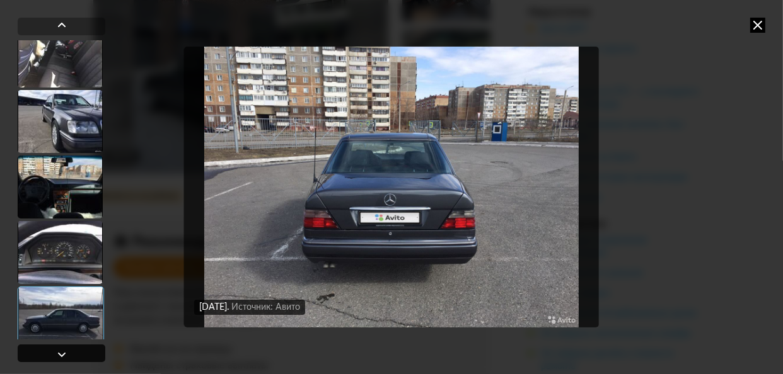
scroll to position [5190, 0]
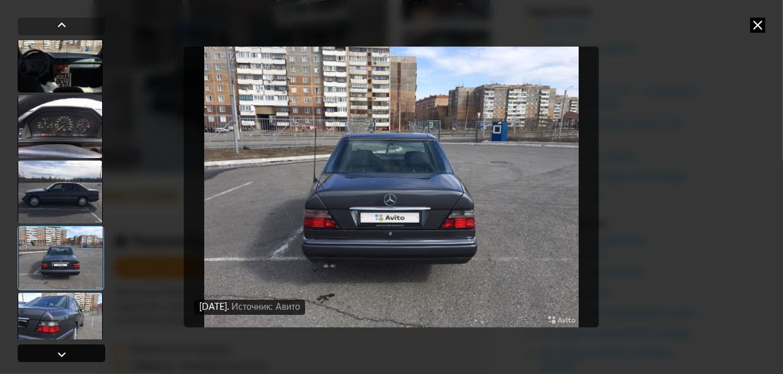
click at [55, 355] on div at bounding box center [61, 354] width 15 height 15
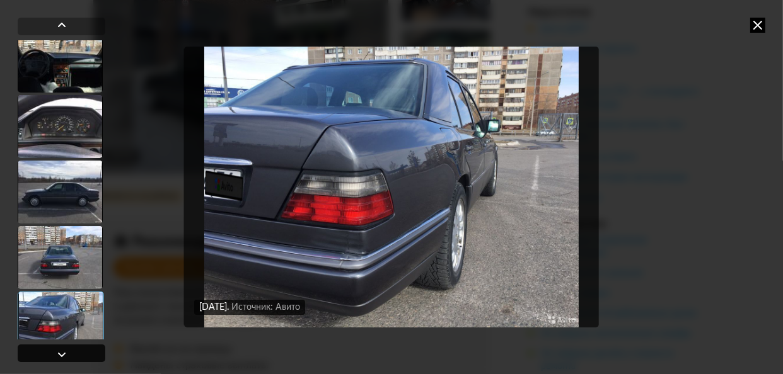
click at [55, 355] on div at bounding box center [61, 354] width 15 height 15
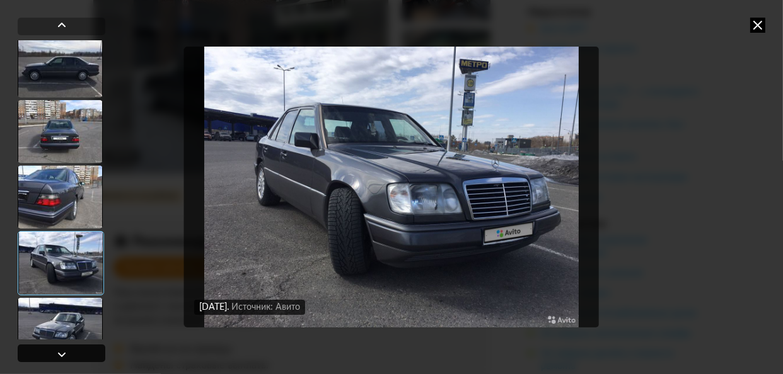
click at [55, 355] on div at bounding box center [61, 354] width 15 height 15
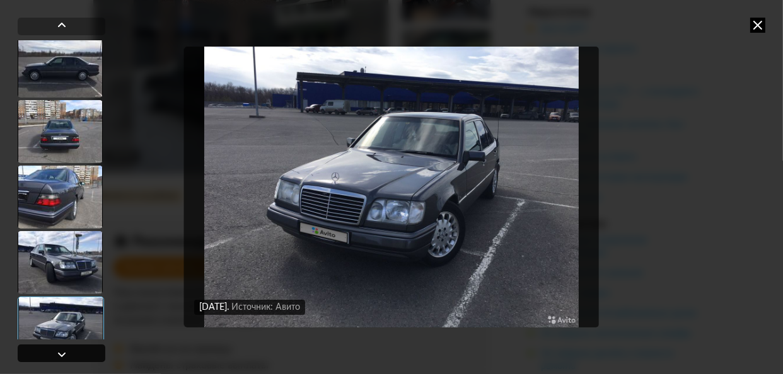
click at [55, 355] on div at bounding box center [61, 354] width 15 height 15
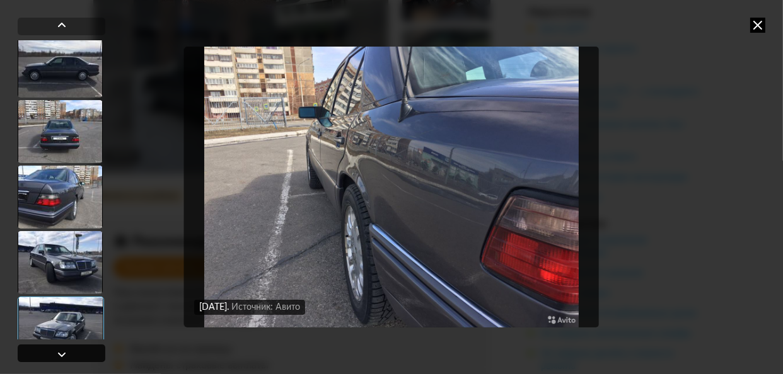
scroll to position [5442, 0]
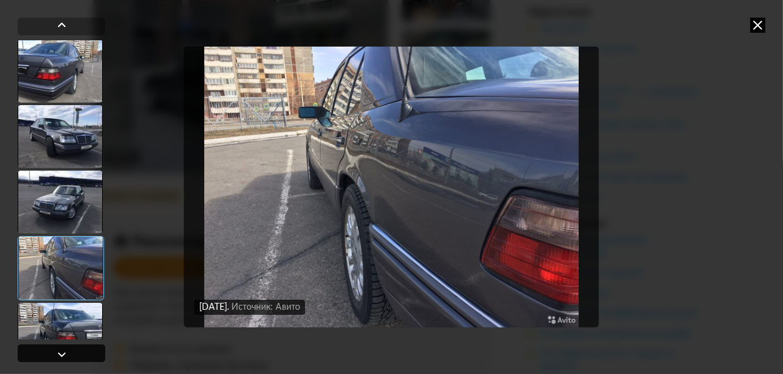
click at [55, 355] on div at bounding box center [61, 354] width 15 height 15
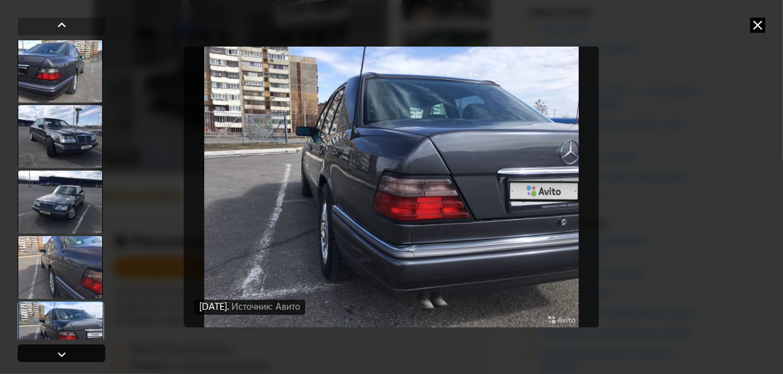
click at [55, 355] on div at bounding box center [61, 354] width 15 height 15
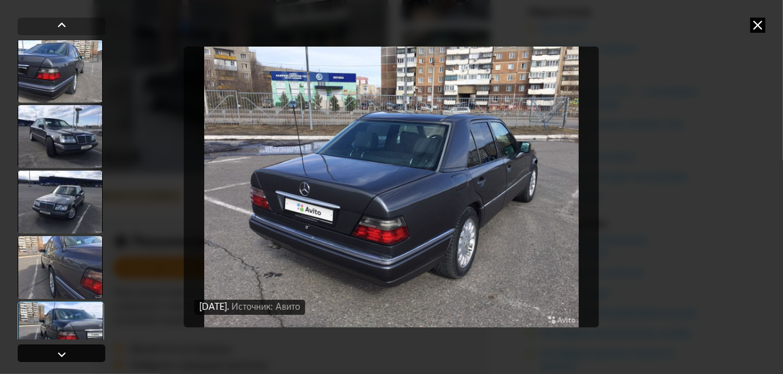
scroll to position [5568, 0]
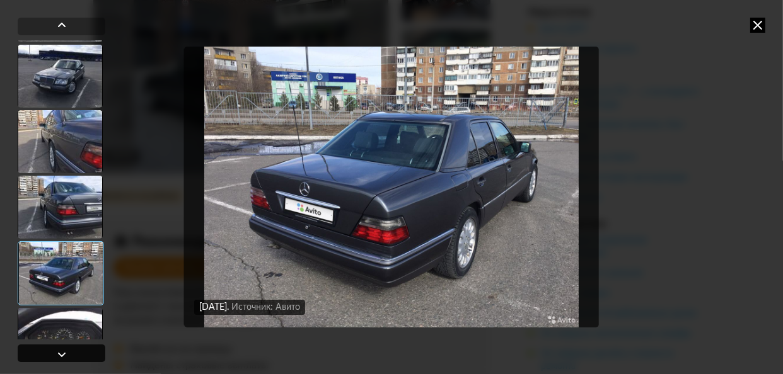
click at [55, 355] on div at bounding box center [61, 354] width 15 height 15
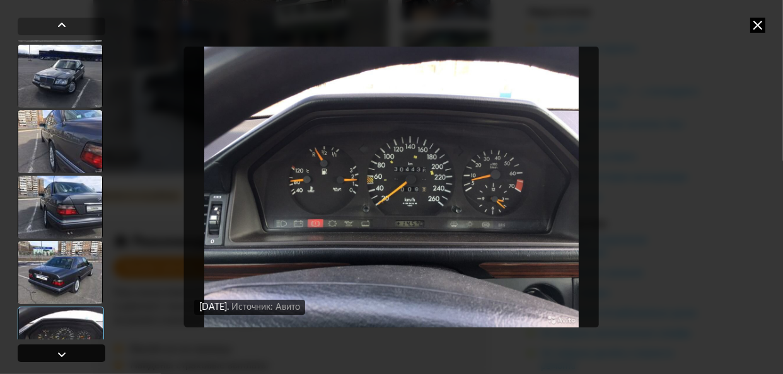
click at [55, 355] on div at bounding box center [61, 354] width 15 height 15
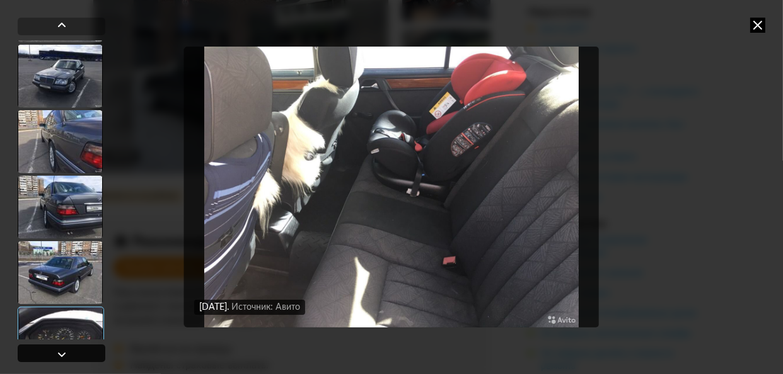
scroll to position [5694, 0]
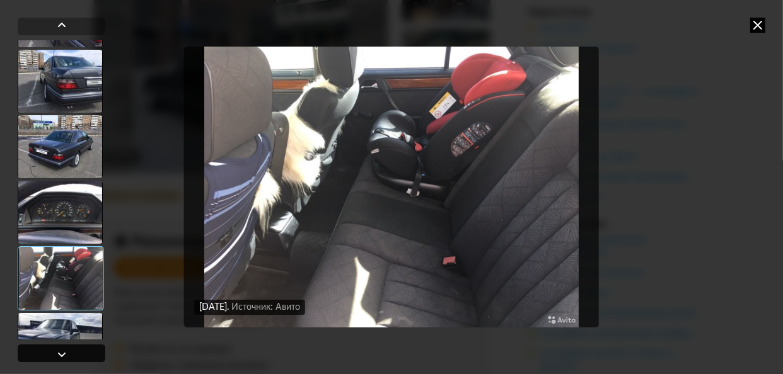
click at [55, 355] on div at bounding box center [61, 354] width 15 height 15
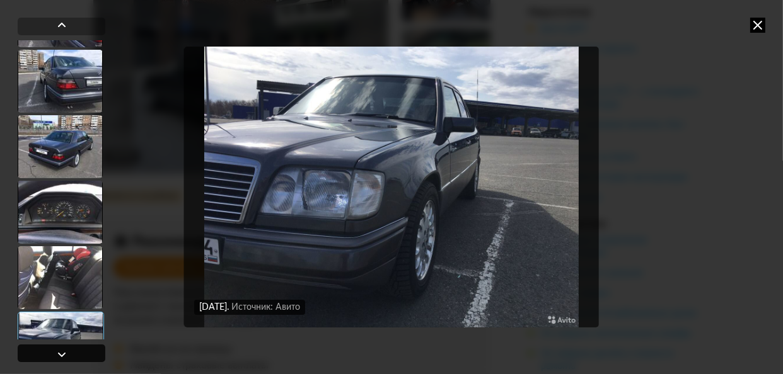
click at [55, 355] on div at bounding box center [61, 354] width 15 height 15
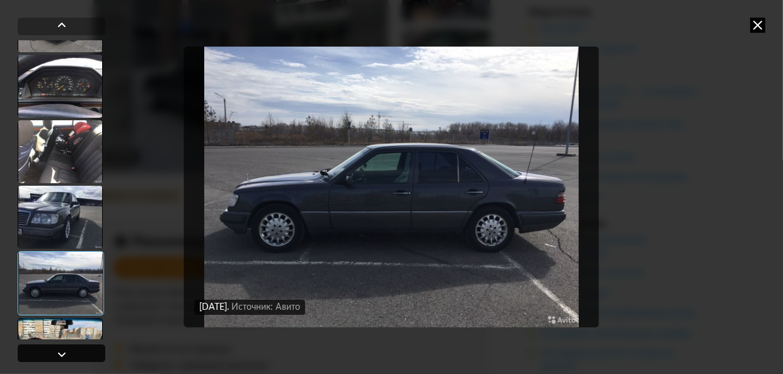
click at [55, 355] on div at bounding box center [61, 354] width 15 height 15
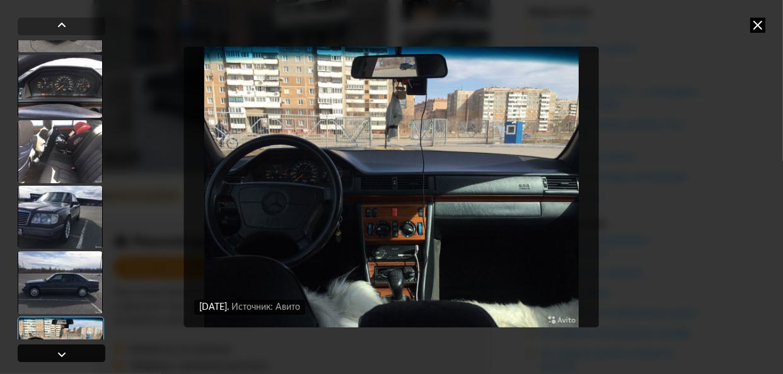
click at [55, 355] on div at bounding box center [61, 354] width 15 height 15
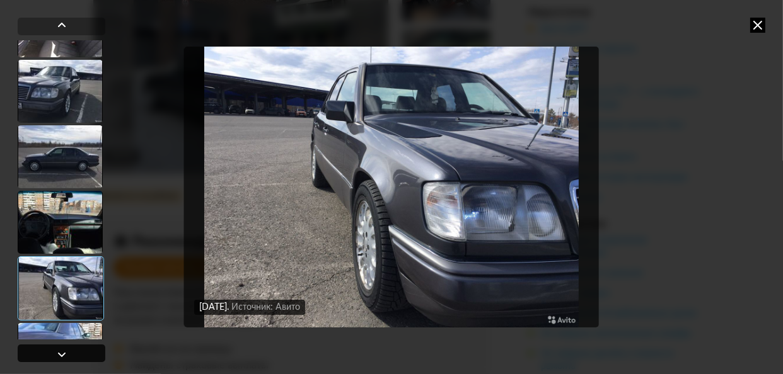
click at [55, 355] on div at bounding box center [61, 354] width 15 height 15
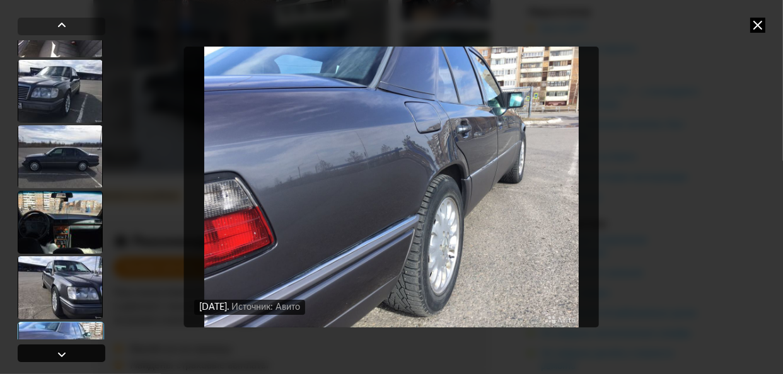
click at [55, 355] on div at bounding box center [61, 354] width 15 height 15
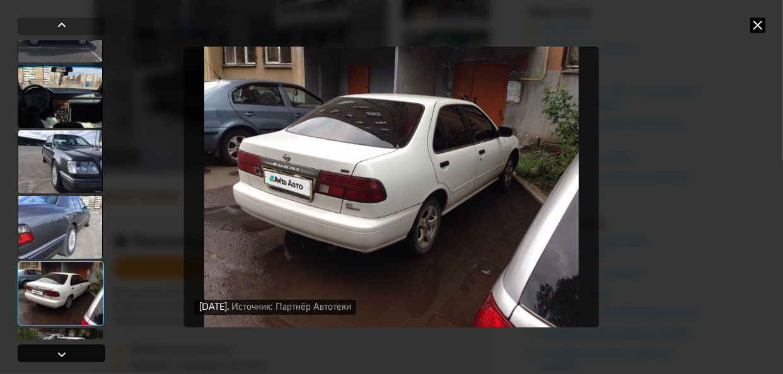
click at [55, 355] on div at bounding box center [61, 354] width 15 height 15
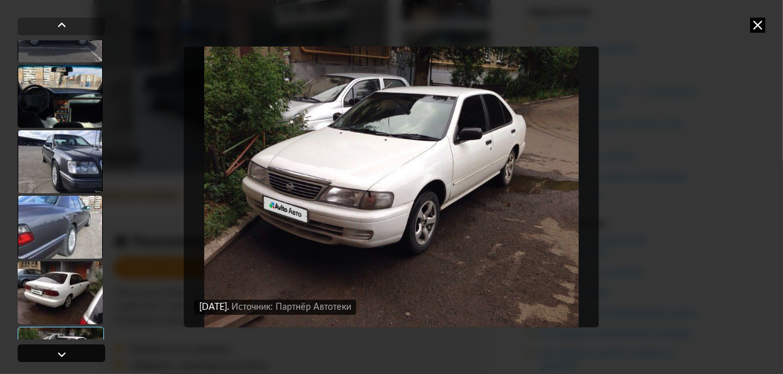
click at [55, 355] on div at bounding box center [61, 354] width 15 height 15
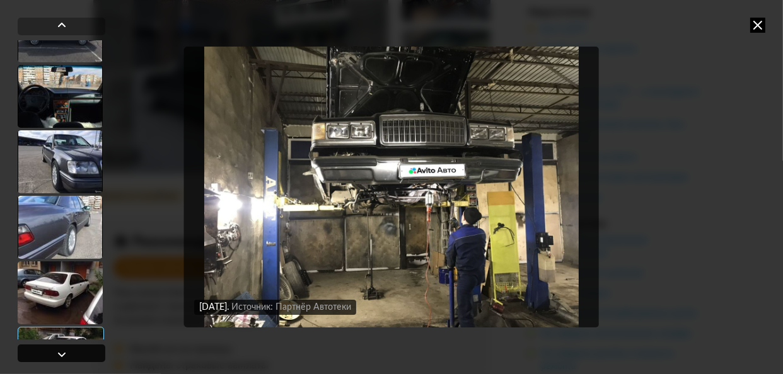
scroll to position [6198, 0]
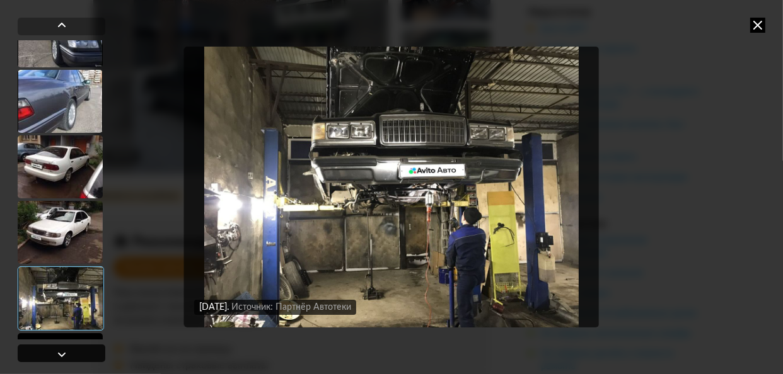
click at [55, 355] on div at bounding box center [61, 354] width 15 height 15
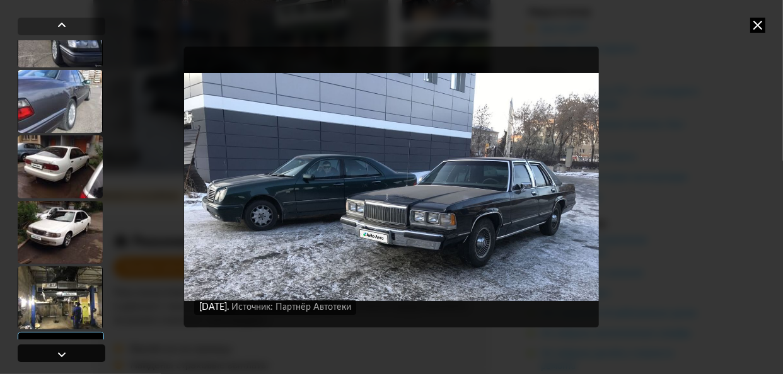
click at [55, 355] on div at bounding box center [61, 354] width 15 height 15
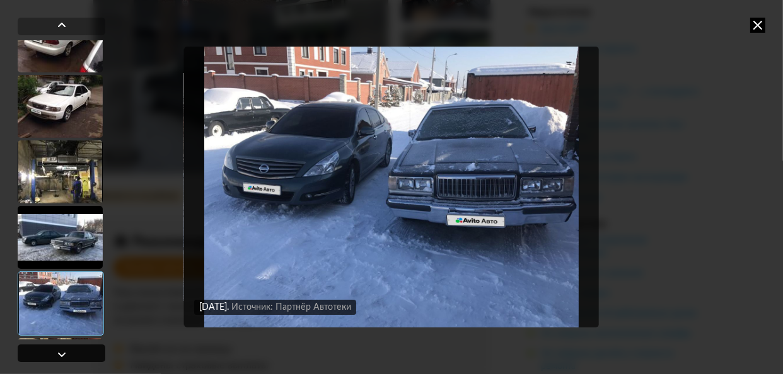
click at [55, 355] on div at bounding box center [61, 354] width 15 height 15
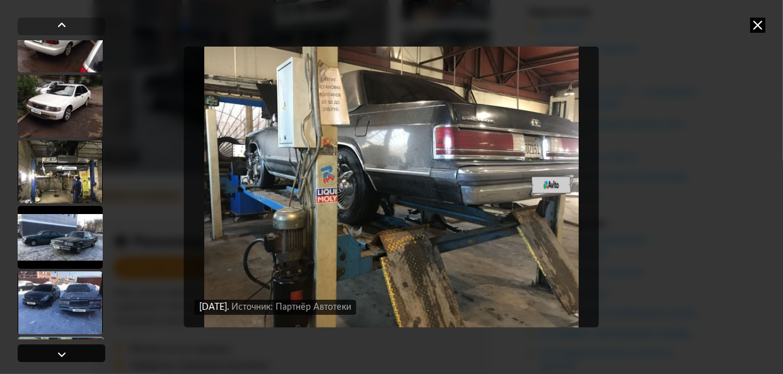
click at [55, 355] on div at bounding box center [61, 354] width 15 height 15
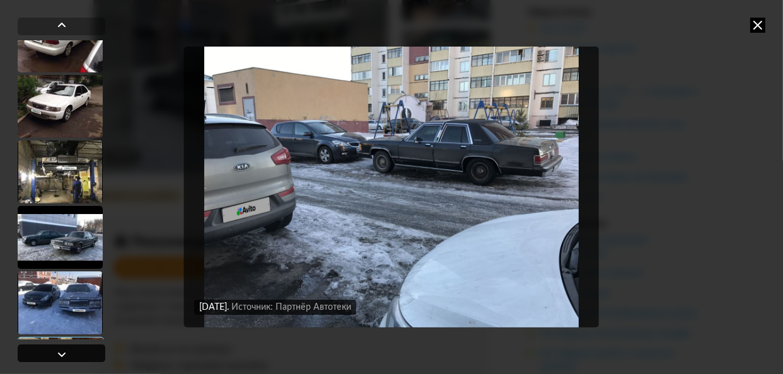
scroll to position [6451, 0]
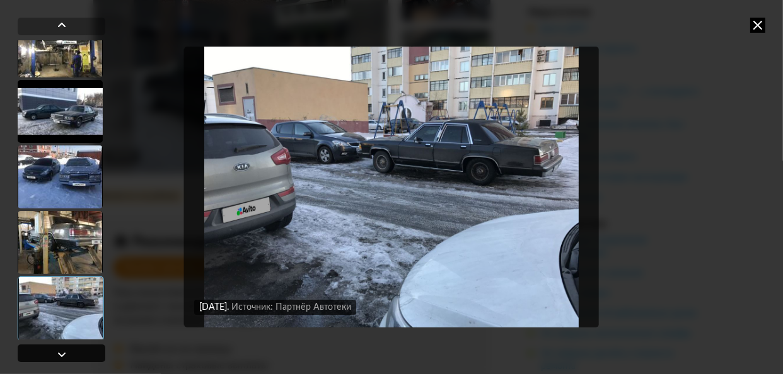
click at [55, 355] on div at bounding box center [61, 354] width 15 height 15
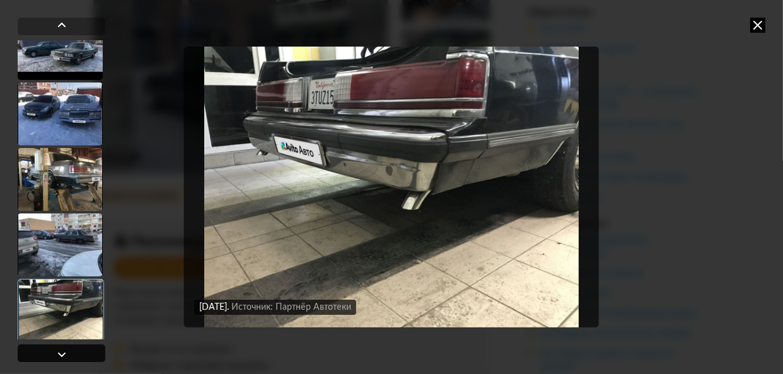
click at [55, 355] on div at bounding box center [61, 354] width 15 height 15
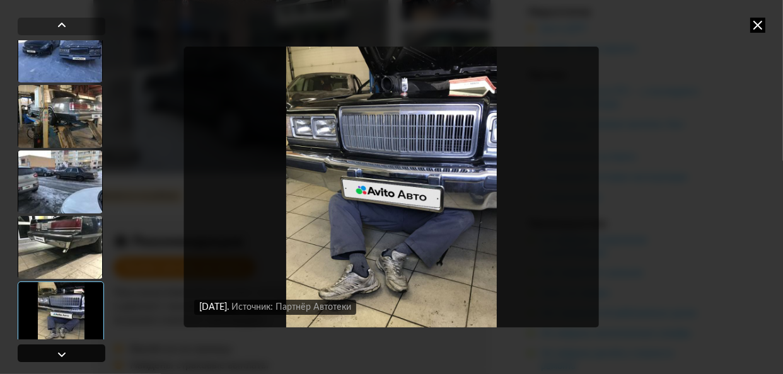
click at [55, 355] on div at bounding box center [61, 354] width 15 height 15
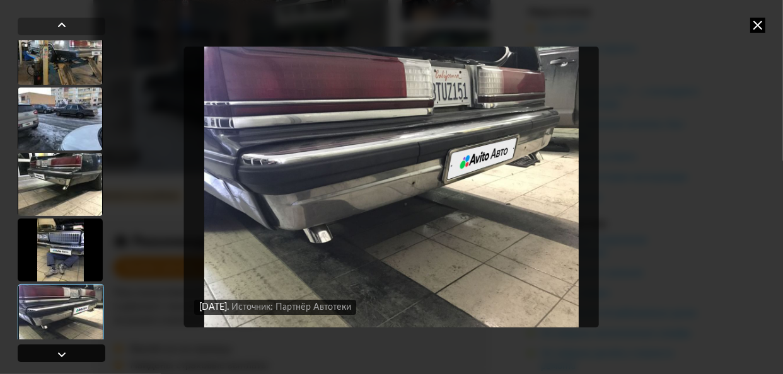
click at [55, 355] on div at bounding box center [61, 354] width 15 height 15
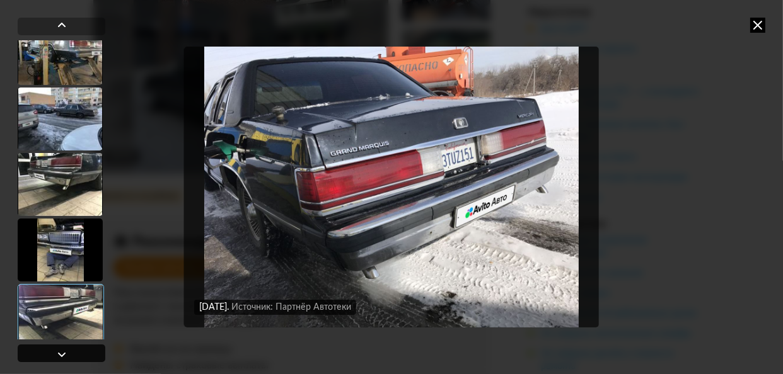
scroll to position [6703, 0]
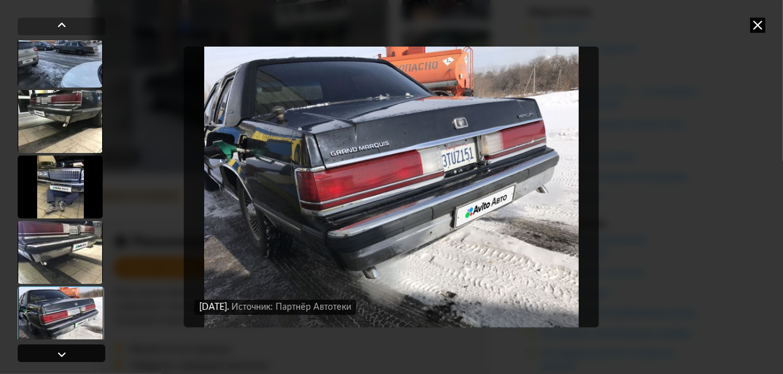
click at [55, 355] on div at bounding box center [61, 354] width 15 height 15
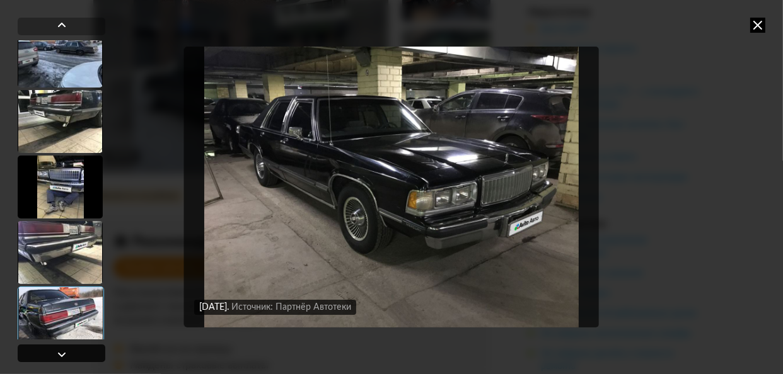
scroll to position [6766, 0]
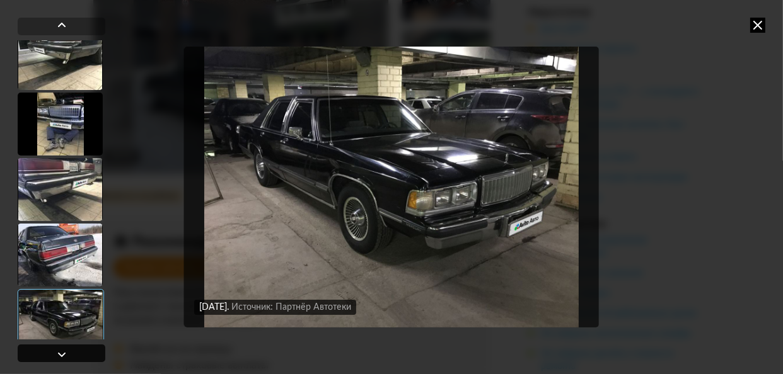
click at [55, 355] on div at bounding box center [61, 354] width 15 height 15
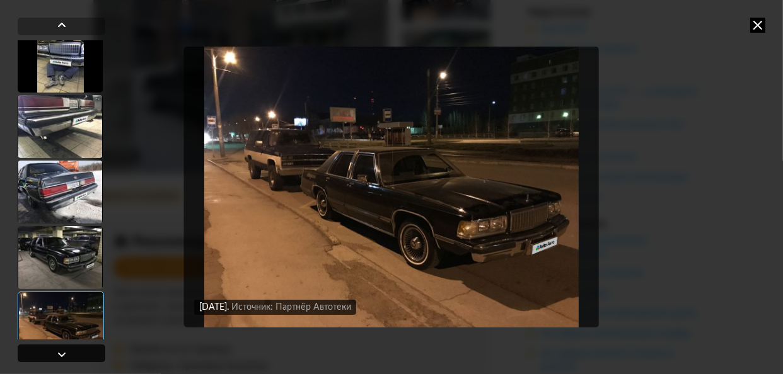
click at [55, 355] on div at bounding box center [61, 354] width 15 height 15
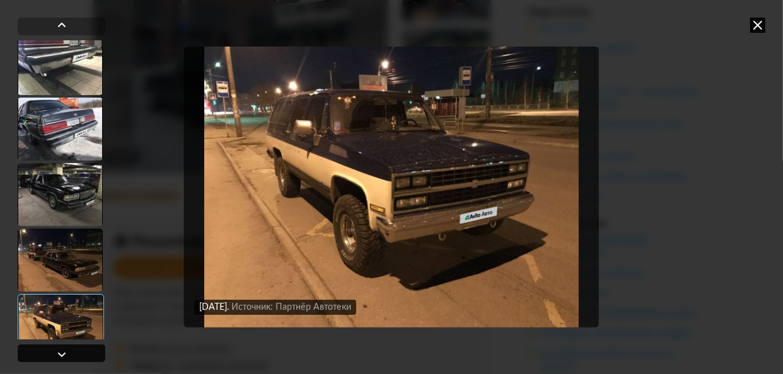
click at [55, 355] on div at bounding box center [61, 354] width 15 height 15
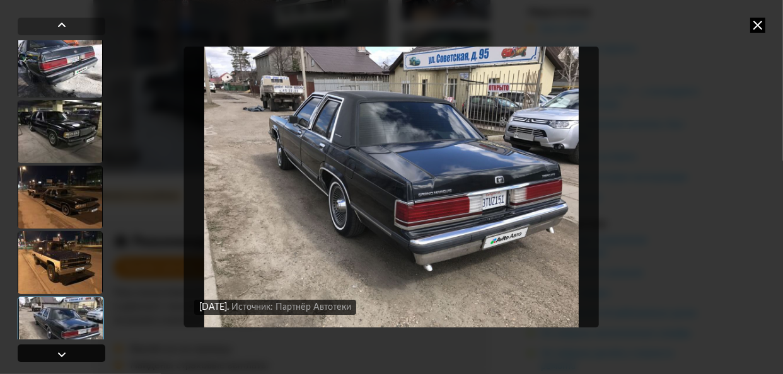
click at [55, 355] on div at bounding box center [61, 354] width 15 height 15
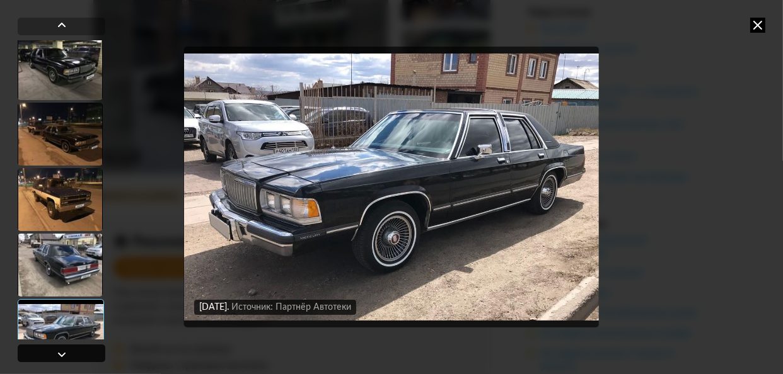
click at [55, 355] on div at bounding box center [61, 354] width 15 height 15
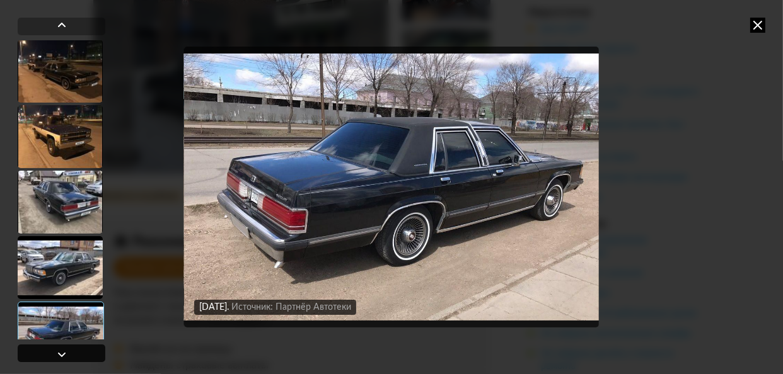
click at [55, 355] on div at bounding box center [61, 354] width 15 height 15
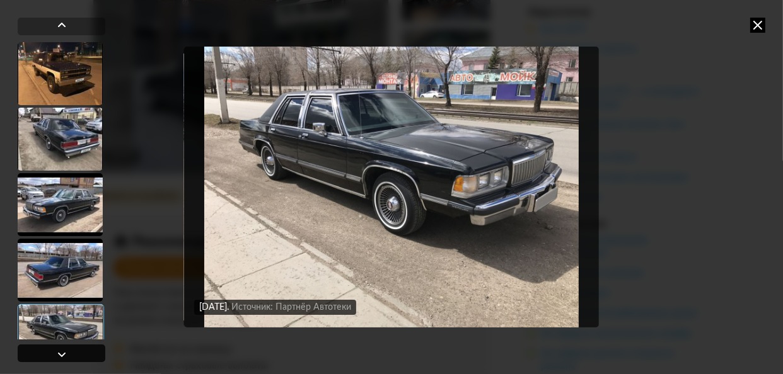
click at [55, 355] on div at bounding box center [61, 354] width 15 height 15
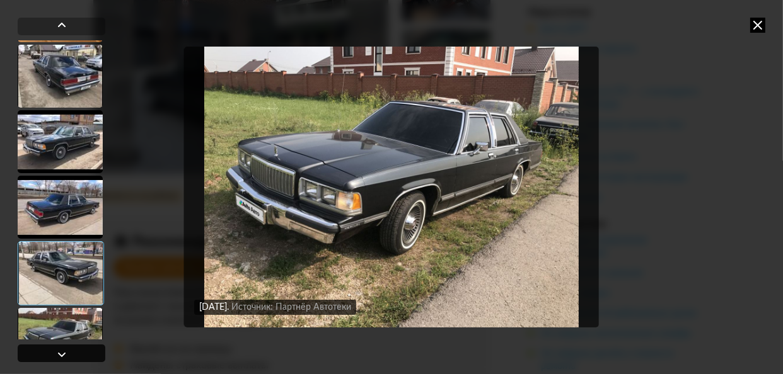
click at [55, 355] on div at bounding box center [61, 354] width 15 height 15
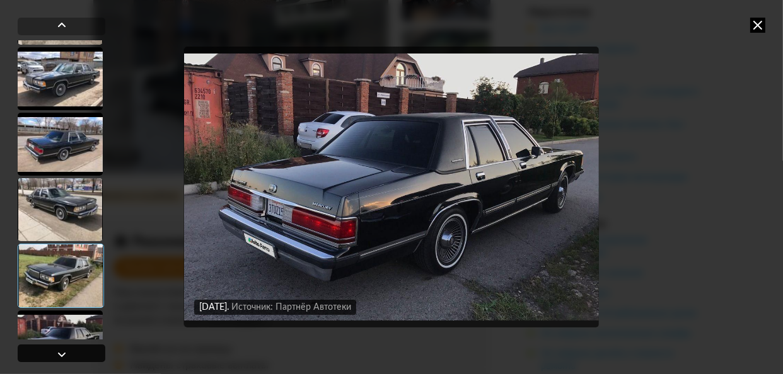
click at [55, 355] on div at bounding box center [61, 354] width 15 height 15
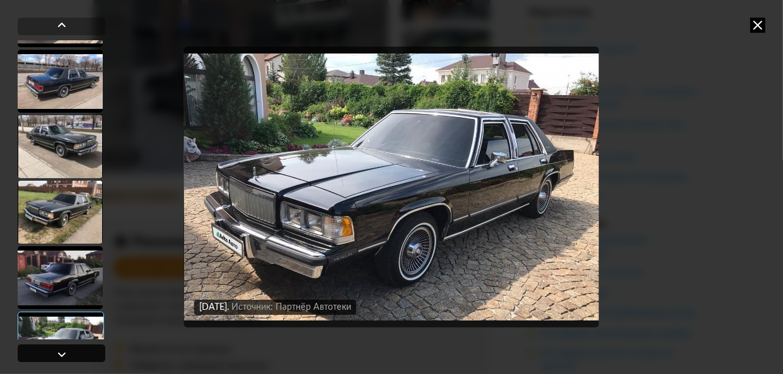
click at [55, 355] on div at bounding box center [61, 354] width 15 height 15
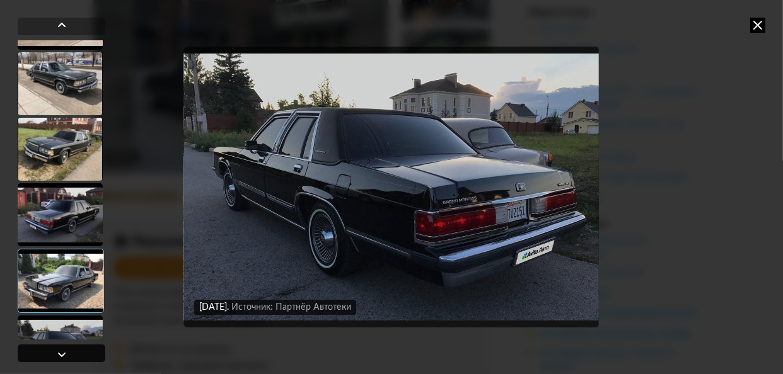
click at [55, 355] on div at bounding box center [61, 354] width 15 height 15
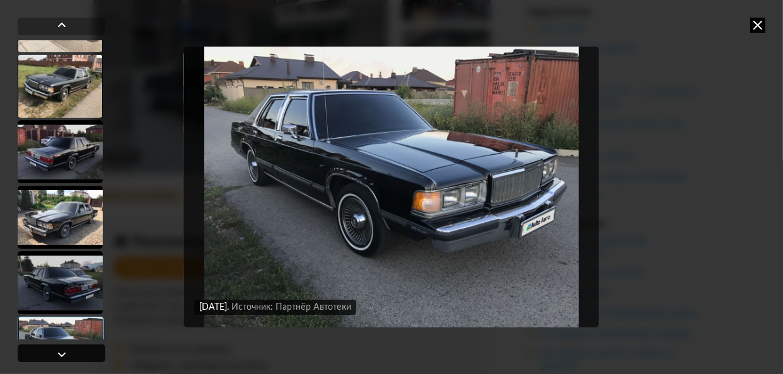
click at [55, 355] on div at bounding box center [61, 354] width 15 height 15
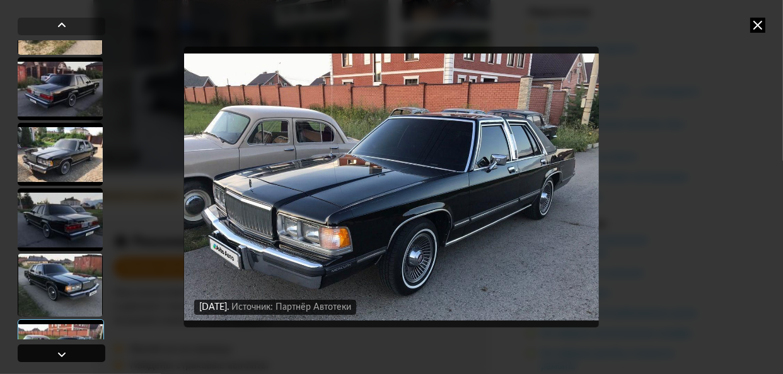
click at [55, 355] on div at bounding box center [61, 354] width 15 height 15
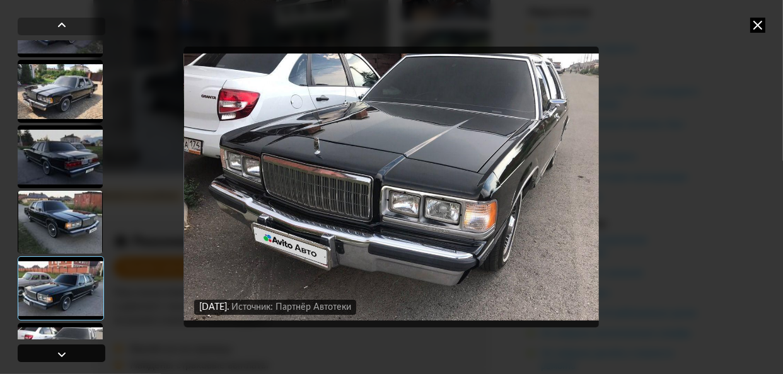
click at [55, 355] on div at bounding box center [61, 354] width 15 height 15
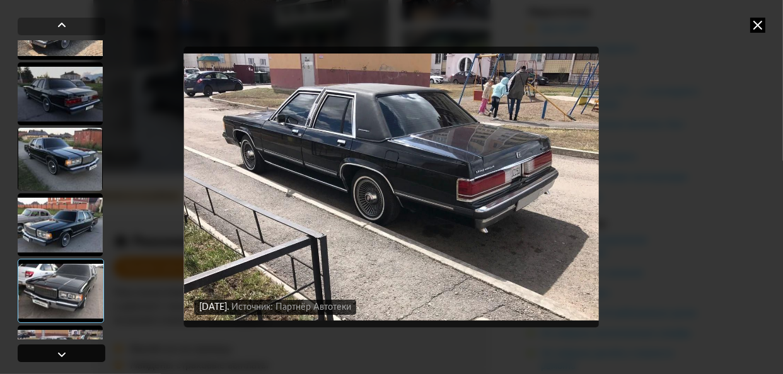
click at [55, 355] on div at bounding box center [61, 354] width 15 height 15
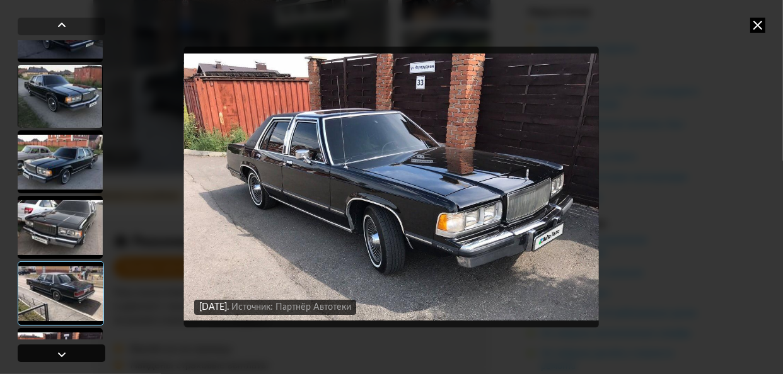
click at [55, 355] on div at bounding box center [61, 354] width 15 height 15
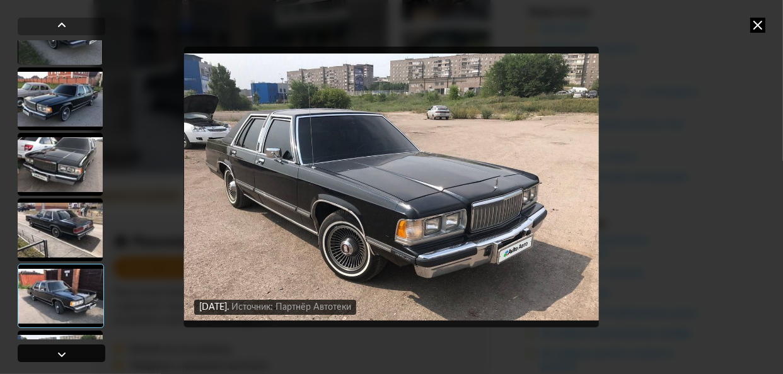
click at [55, 355] on div at bounding box center [61, 354] width 15 height 15
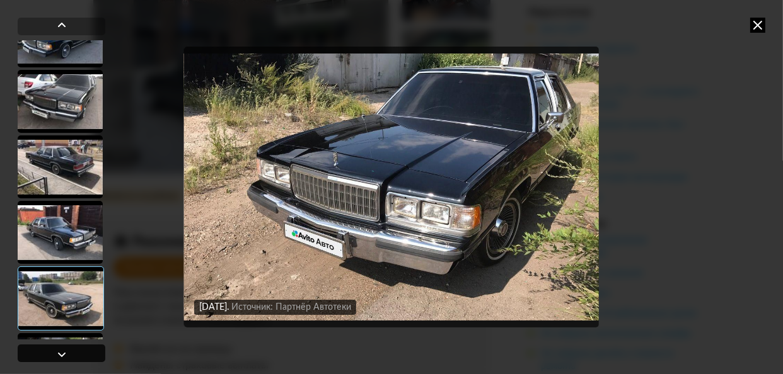
click at [55, 355] on div at bounding box center [61, 354] width 15 height 15
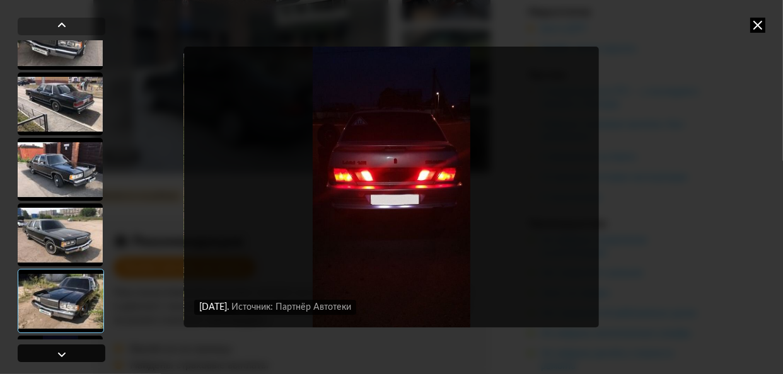
click at [55, 355] on div at bounding box center [61, 354] width 15 height 15
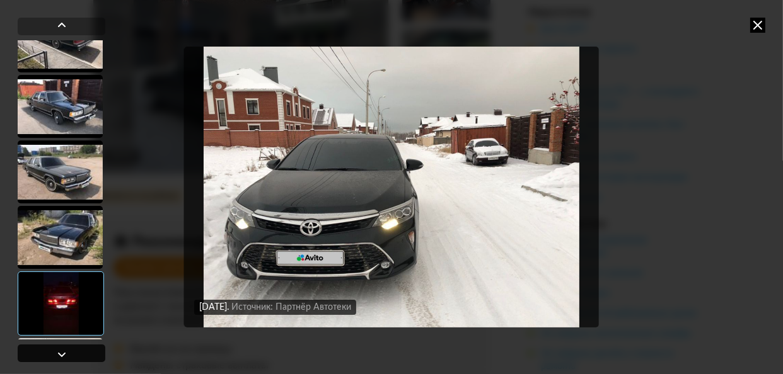
click at [55, 355] on div at bounding box center [61, 354] width 15 height 15
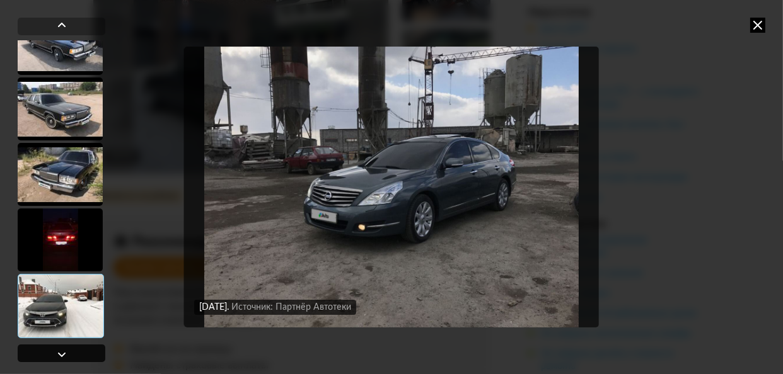
click at [55, 355] on div at bounding box center [61, 354] width 15 height 15
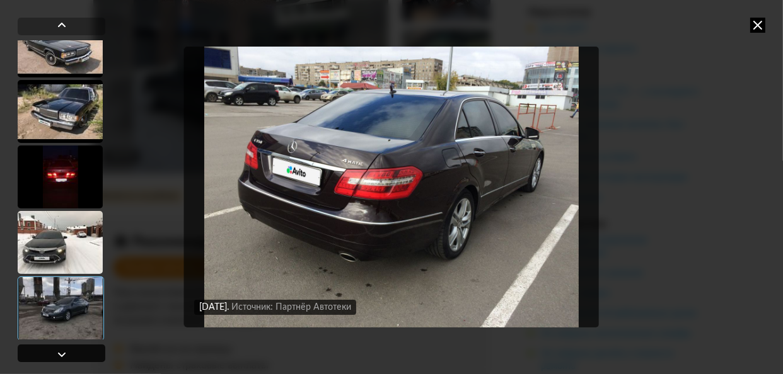
click at [55, 355] on div at bounding box center [61, 354] width 15 height 15
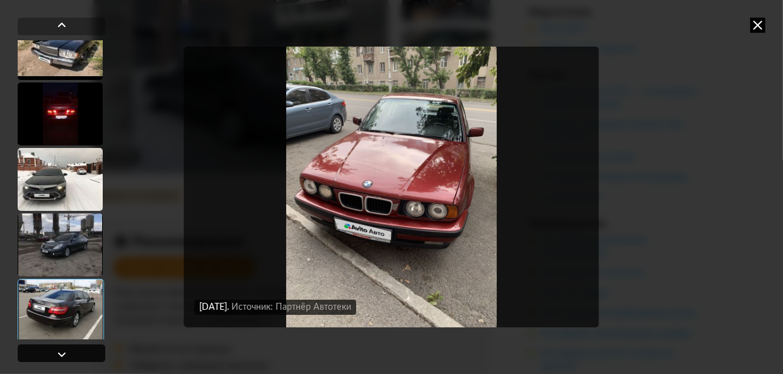
click at [55, 355] on div at bounding box center [61, 354] width 15 height 15
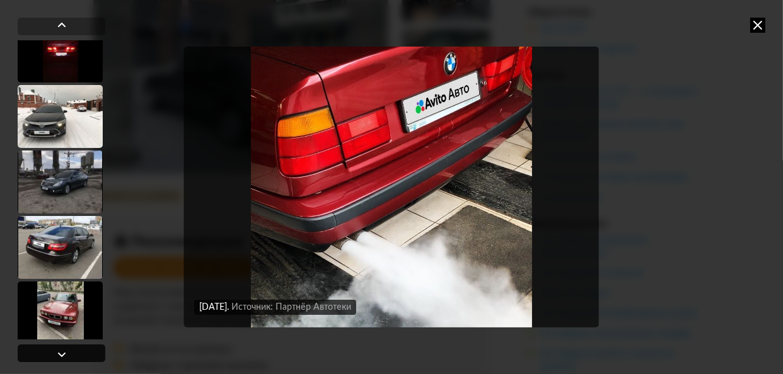
click at [55, 355] on div at bounding box center [61, 354] width 15 height 15
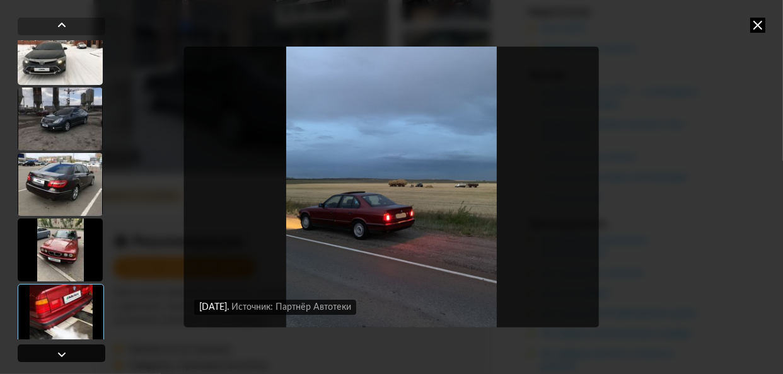
click at [55, 355] on div at bounding box center [61, 354] width 15 height 15
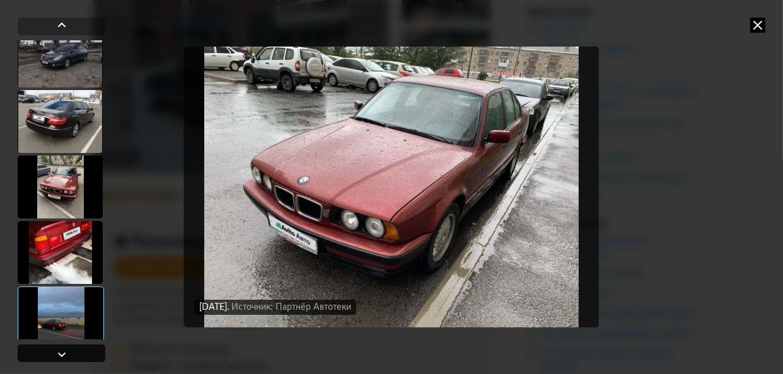
click at [55, 355] on div at bounding box center [61, 354] width 15 height 15
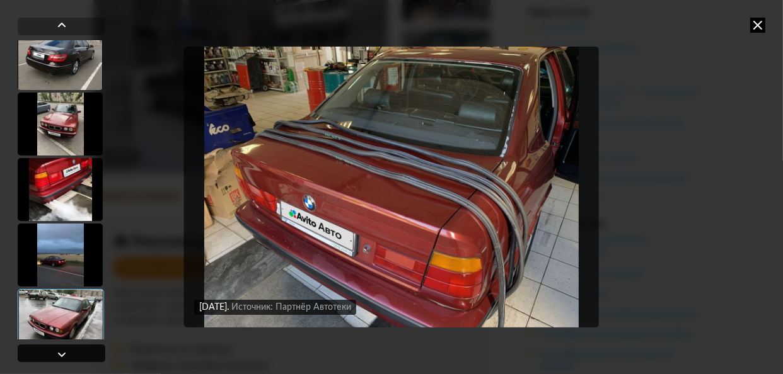
click at [55, 355] on div at bounding box center [61, 354] width 15 height 15
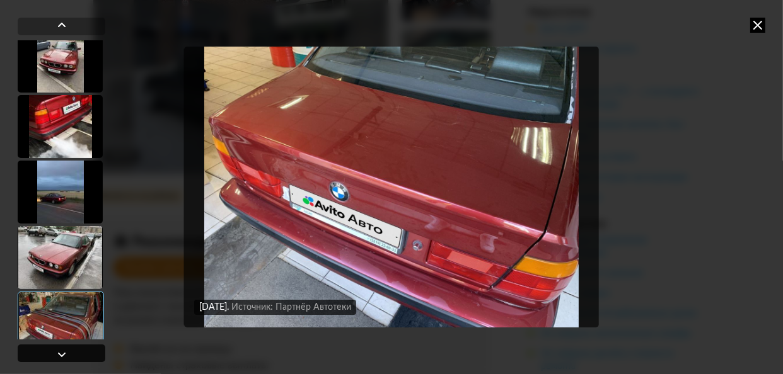
click at [55, 355] on div at bounding box center [61, 354] width 15 height 15
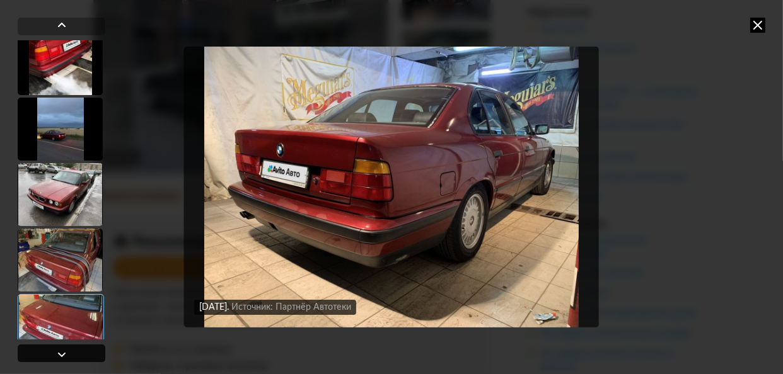
click at [55, 355] on div at bounding box center [61, 354] width 15 height 15
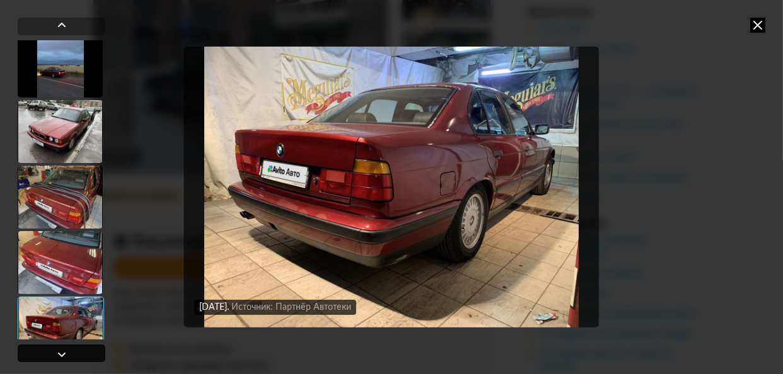
click at [55, 355] on div at bounding box center [61, 354] width 15 height 15
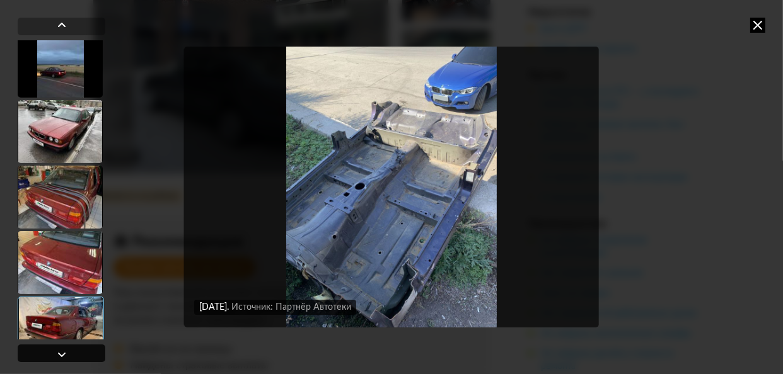
click at [55, 355] on div at bounding box center [61, 354] width 15 height 15
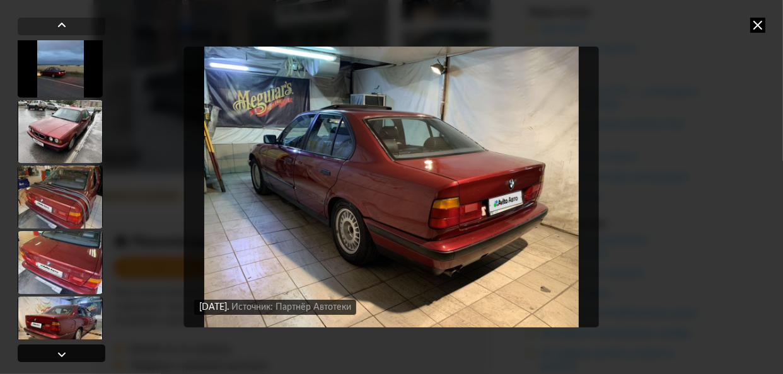
scroll to position [8657, 0]
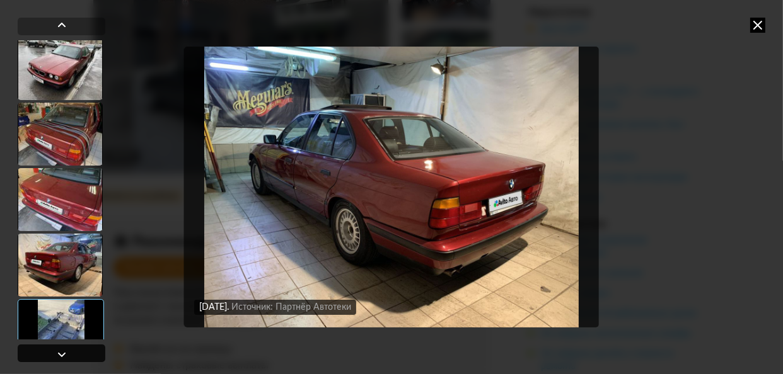
click at [55, 355] on div at bounding box center [61, 354] width 15 height 15
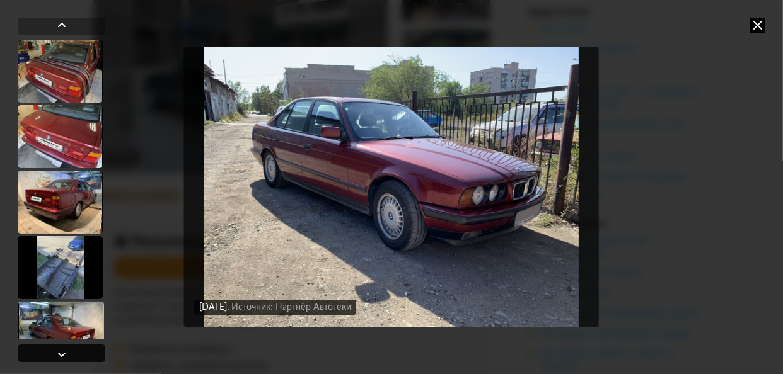
click at [55, 355] on div at bounding box center [61, 354] width 15 height 15
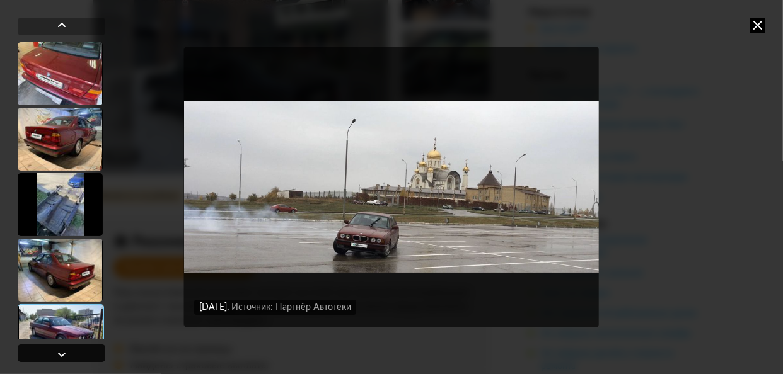
click at [55, 355] on div at bounding box center [61, 354] width 15 height 15
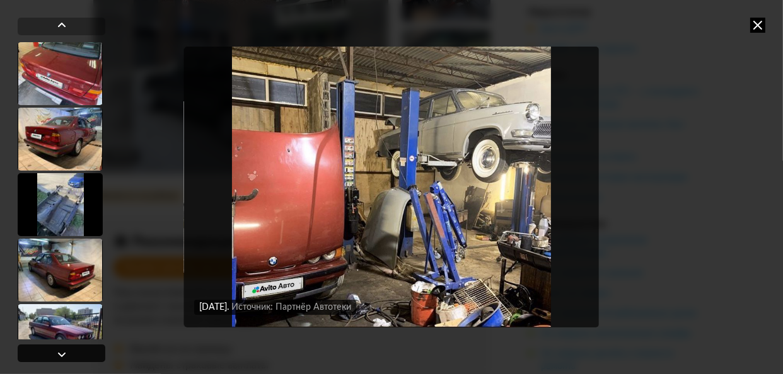
scroll to position [8846, 0]
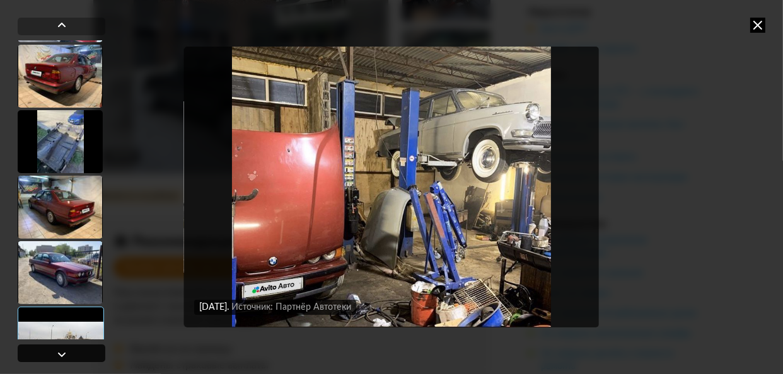
click at [55, 355] on div at bounding box center [61, 354] width 15 height 15
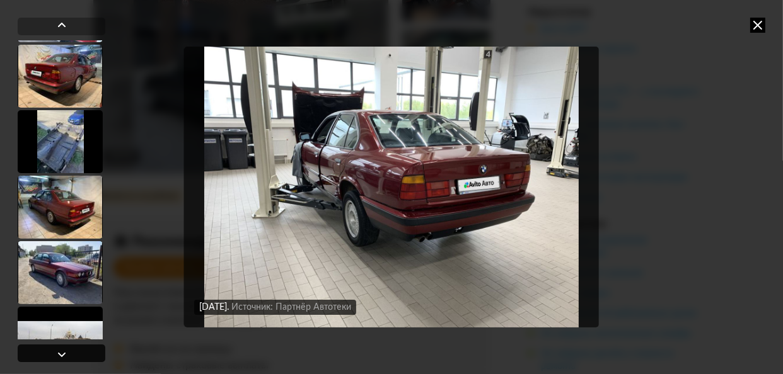
scroll to position [8909, 0]
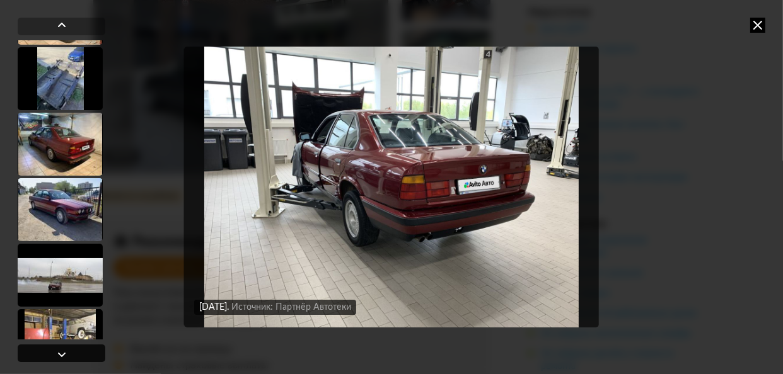
click at [55, 355] on div at bounding box center [61, 354] width 15 height 15
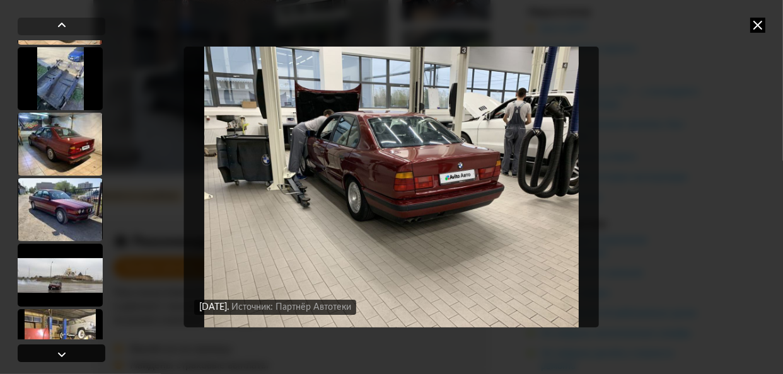
scroll to position [8972, 0]
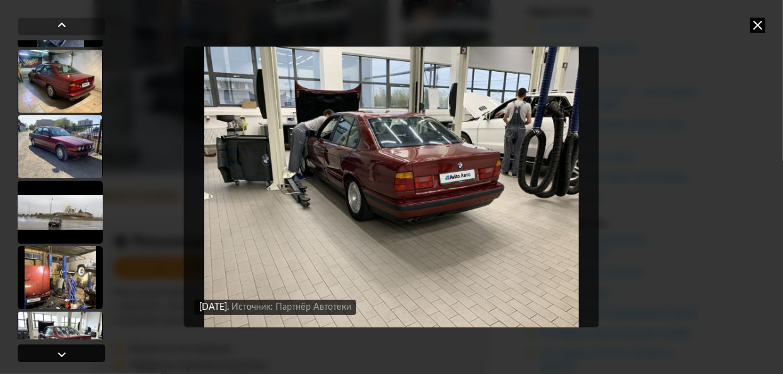
click at [55, 355] on div at bounding box center [61, 354] width 15 height 15
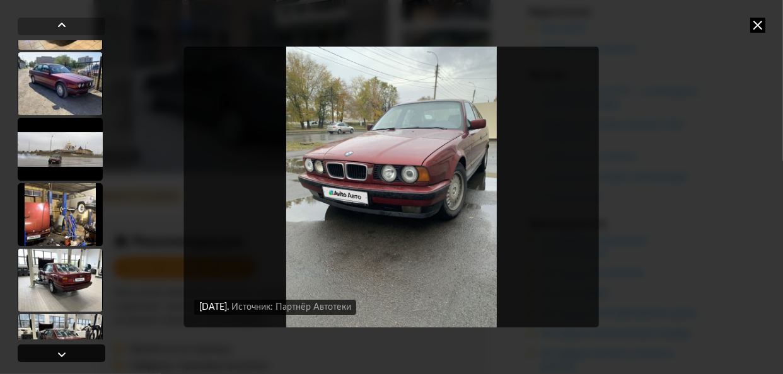
click at [55, 355] on div at bounding box center [61, 354] width 15 height 15
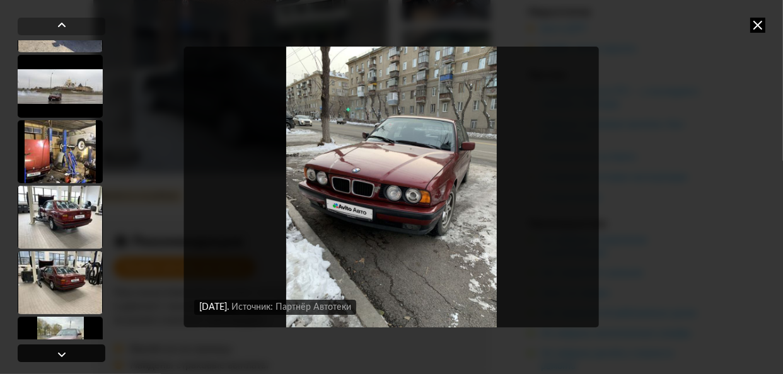
click at [55, 355] on div at bounding box center [61, 354] width 15 height 15
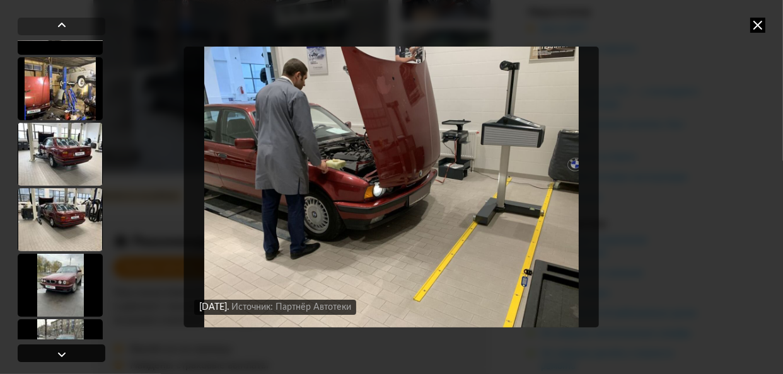
click at [55, 355] on div at bounding box center [61, 354] width 15 height 15
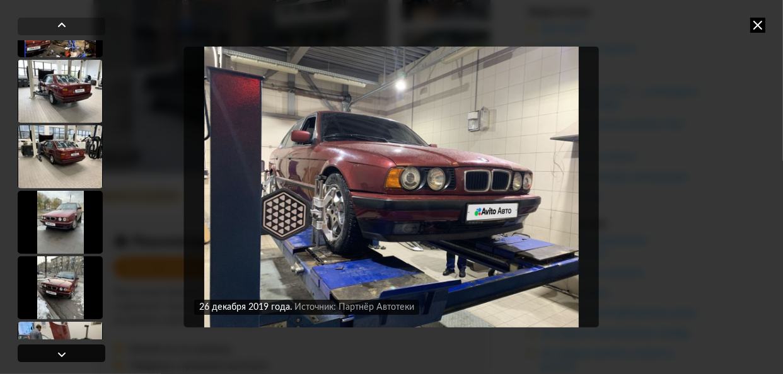
click at [55, 355] on div at bounding box center [61, 354] width 15 height 15
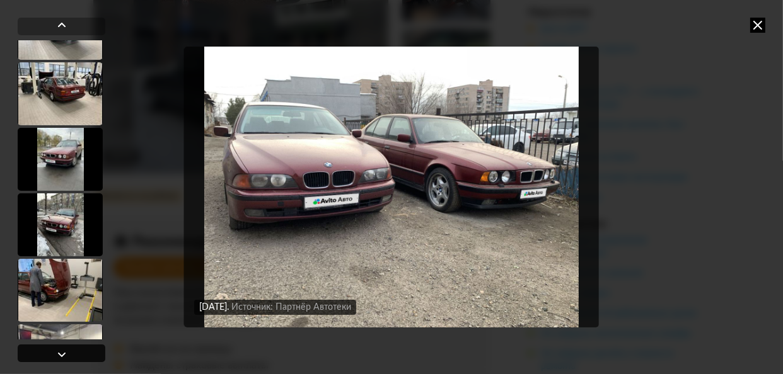
click at [55, 355] on div at bounding box center [61, 354] width 15 height 15
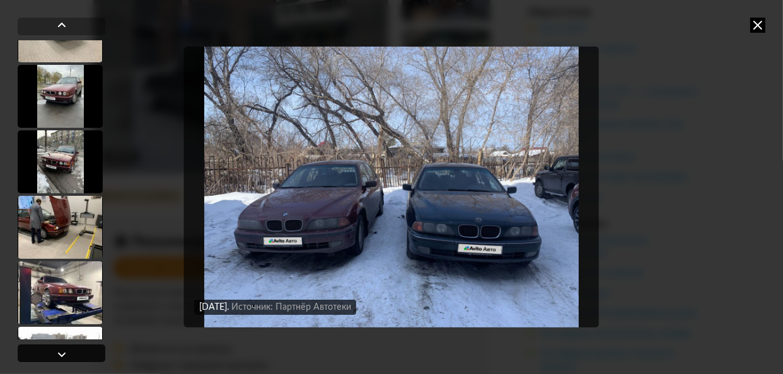
click at [55, 355] on div at bounding box center [61, 354] width 15 height 15
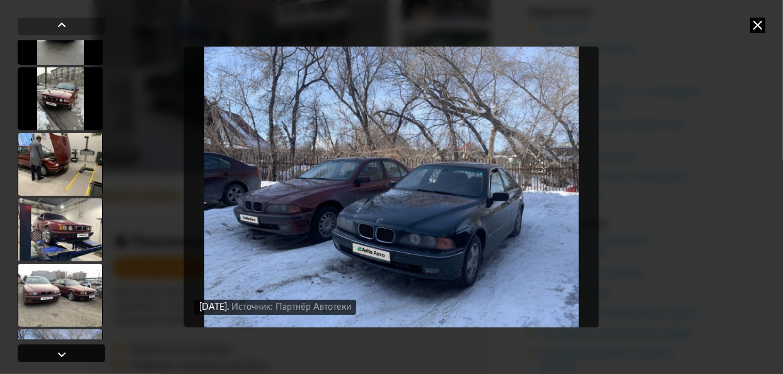
click at [55, 355] on div at bounding box center [61, 354] width 15 height 15
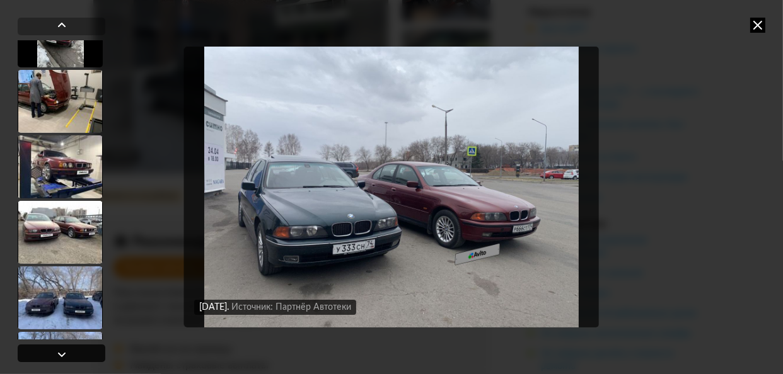
click at [55, 355] on div at bounding box center [61, 354] width 15 height 15
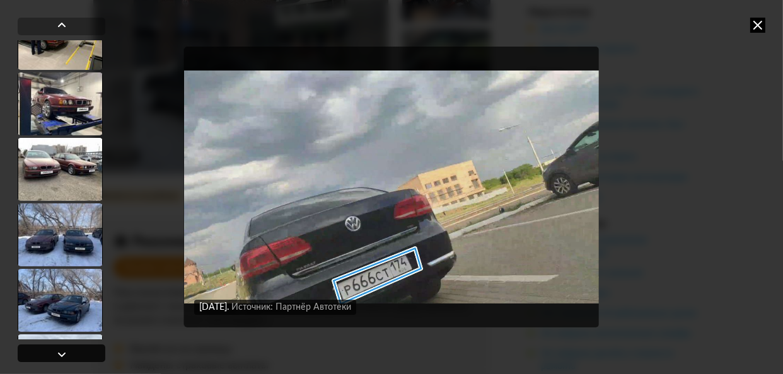
click at [55, 355] on div at bounding box center [61, 354] width 15 height 15
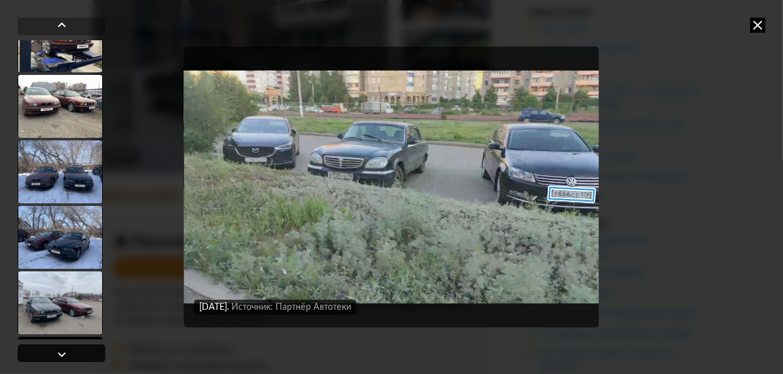
click at [55, 355] on div at bounding box center [61, 354] width 15 height 15
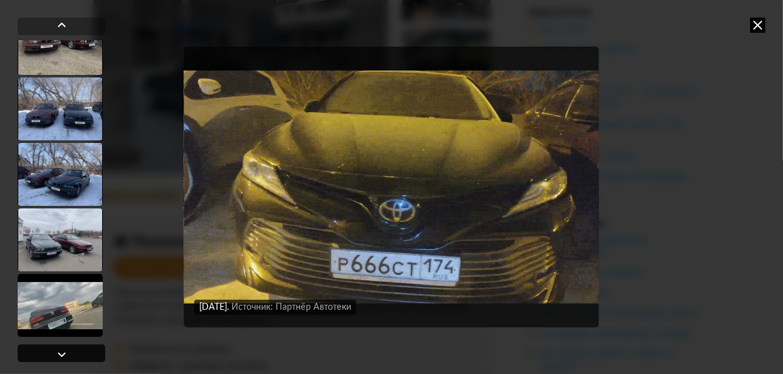
click at [55, 355] on div at bounding box center [61, 354] width 15 height 15
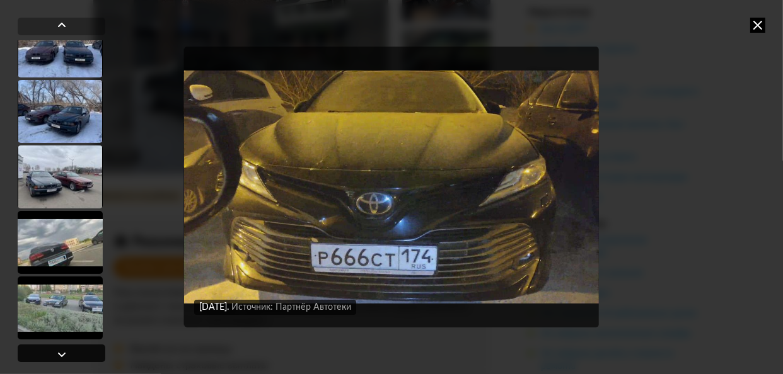
click at [55, 355] on div at bounding box center [61, 354] width 15 height 15
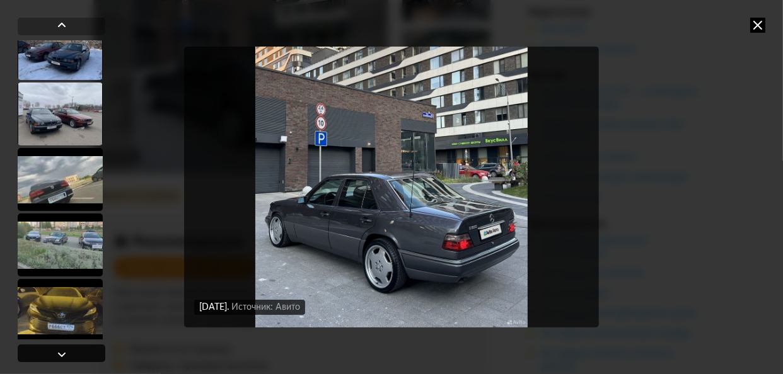
click at [55, 355] on div at bounding box center [61, 354] width 15 height 15
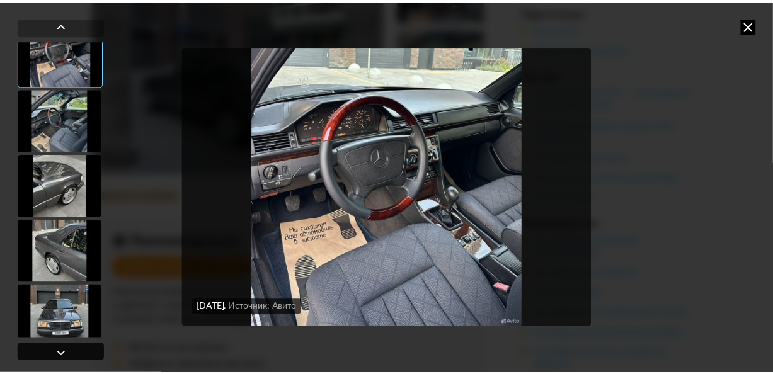
scroll to position [83, 0]
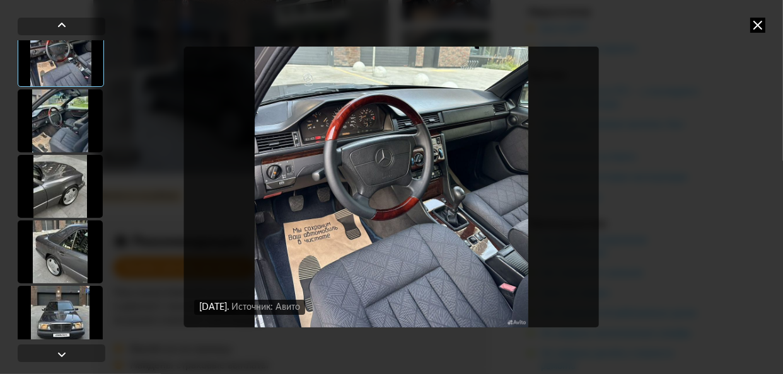
click at [760, 25] on icon at bounding box center [757, 25] width 15 height 15
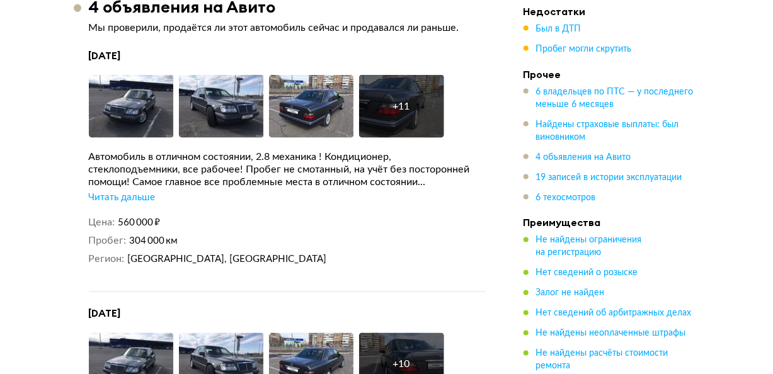
scroll to position [3169, 0]
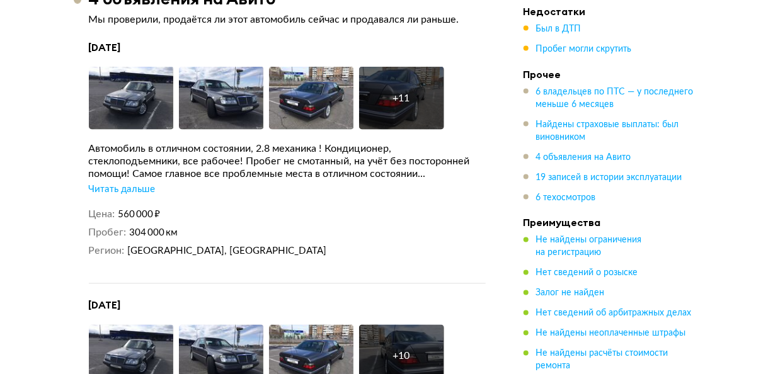
click at [135, 183] on div "Читать дальше" at bounding box center [122, 189] width 67 height 13
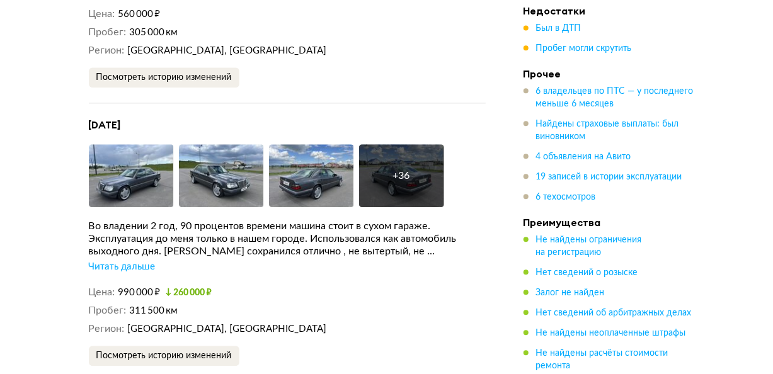
scroll to position [3613, 0]
click at [131, 261] on div "Читать дальше" at bounding box center [122, 267] width 67 height 13
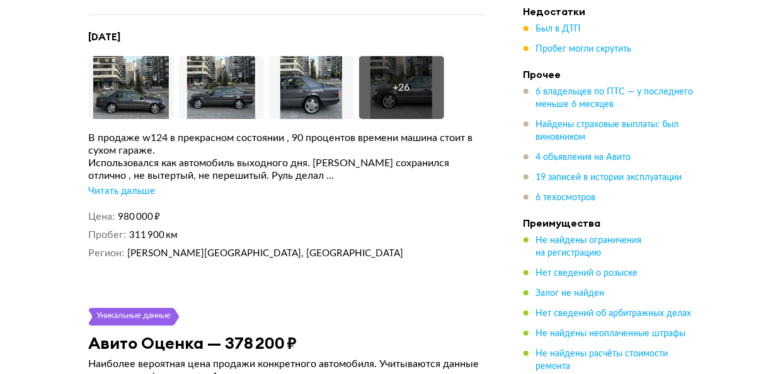
scroll to position [4182, 0]
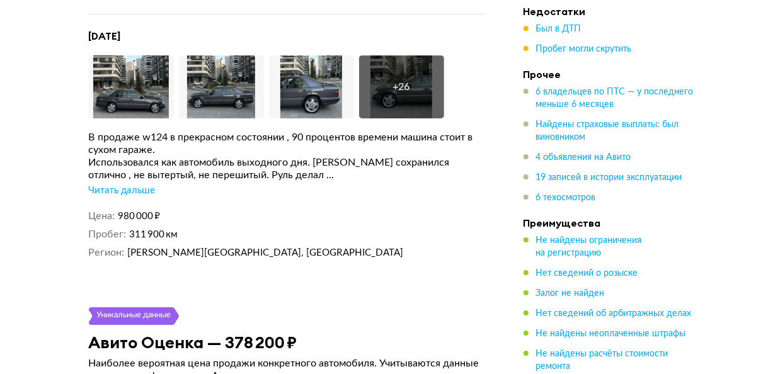
click at [125, 185] on div "Читать дальше" at bounding box center [122, 191] width 67 height 13
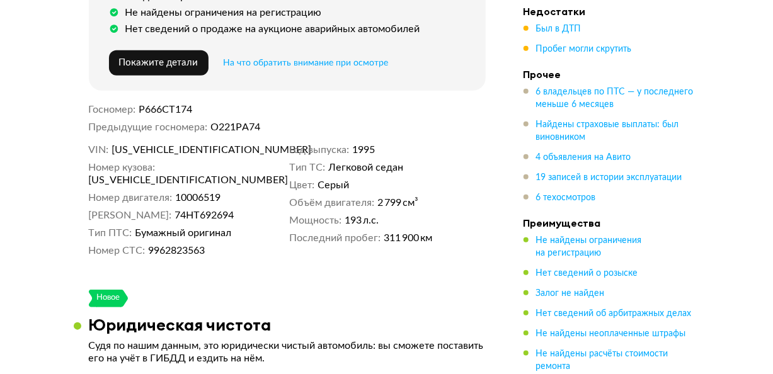
scroll to position [510, 0]
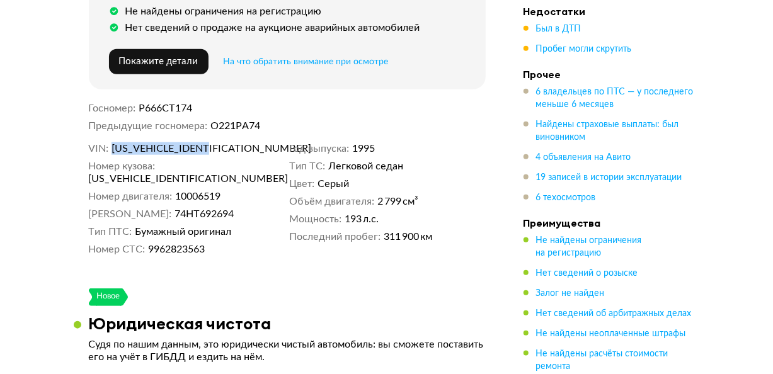
drag, startPoint x: 231, startPoint y: 151, endPoint x: 113, endPoint y: 151, distance: 118.5
click at [113, 151] on dd "[US_VEHICLE_IDENTIFICATION_NUMBER]" at bounding box center [198, 148] width 173 height 13
copy span "[US_VEHICLE_IDENTIFICATION_NUMBER]"
